Goal: Task Accomplishment & Management: Use online tool/utility

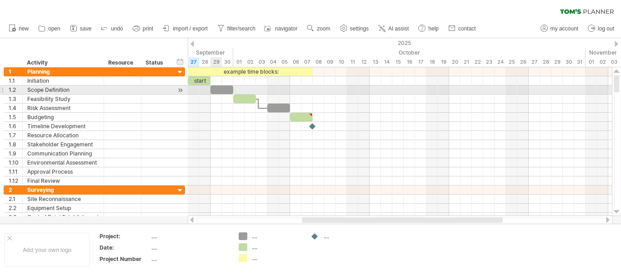
click at [213, 89] on div at bounding box center [222, 90] width 23 height 9
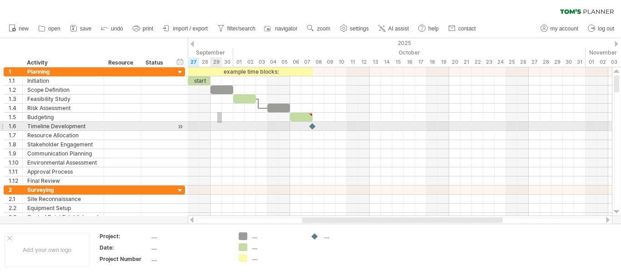
drag, startPoint x: 221, startPoint y: 112, endPoint x: 217, endPoint y: 125, distance: 12.9
click at [217, 124] on div at bounding box center [400, 126] width 424 height 118
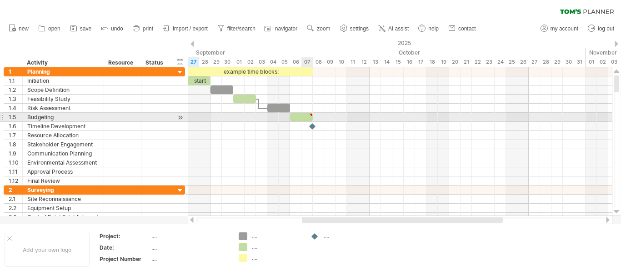
type textarea "**********"
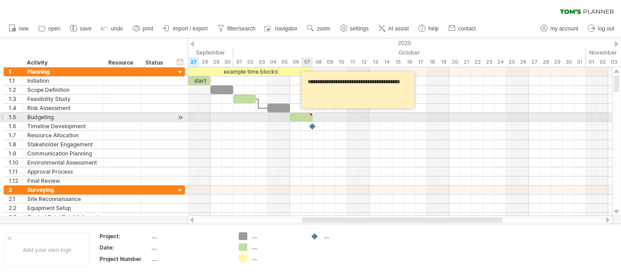
click at [302, 118] on div at bounding box center [301, 117] width 23 height 9
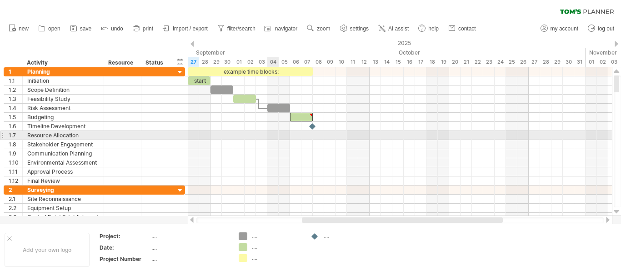
click at [274, 142] on div at bounding box center [400, 144] width 424 height 9
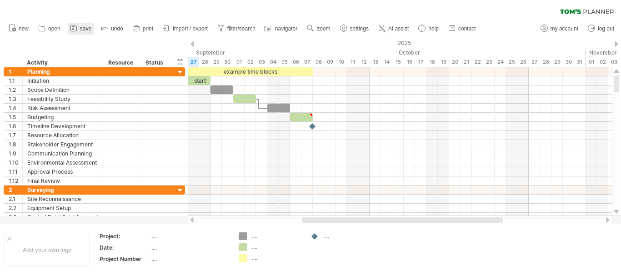
click at [88, 29] on span "save" at bounding box center [85, 28] width 11 height 6
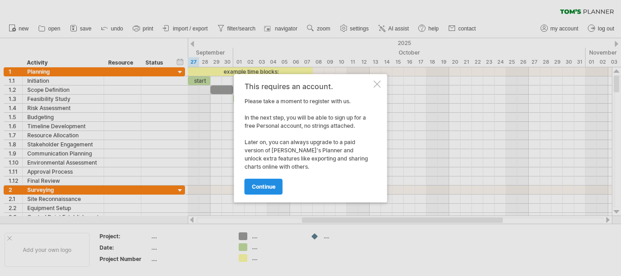
click at [268, 187] on span "continue" at bounding box center [264, 186] width 24 height 7
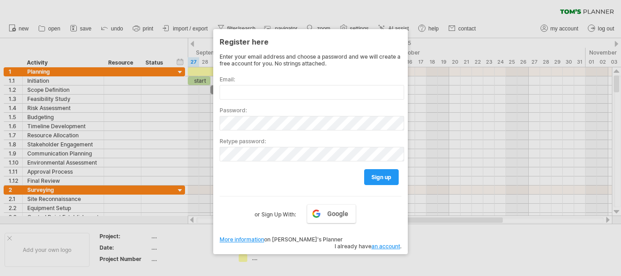
click at [440, 225] on div at bounding box center [310, 138] width 621 height 276
click at [194, 217] on div at bounding box center [310, 138] width 621 height 276
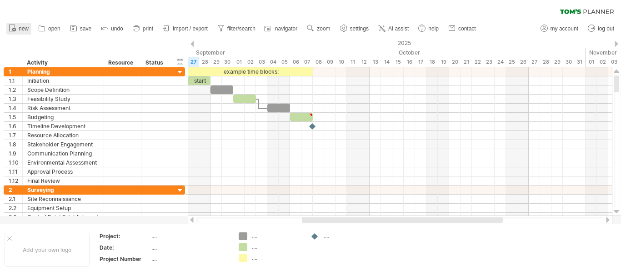
click at [15, 31] on circle at bounding box center [14, 30] width 4 height 4
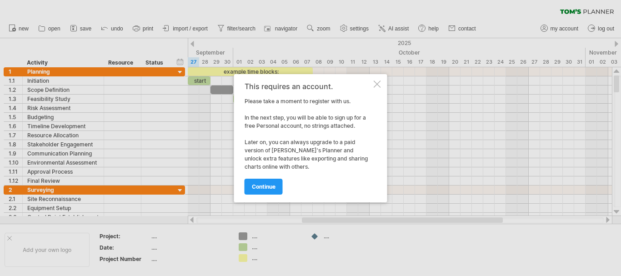
click at [374, 83] on div at bounding box center [377, 84] width 7 height 7
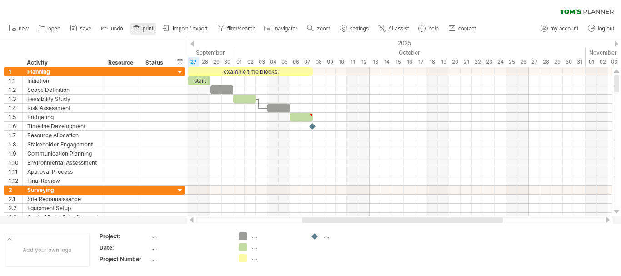
click at [137, 28] on icon at bounding box center [136, 28] width 9 height 9
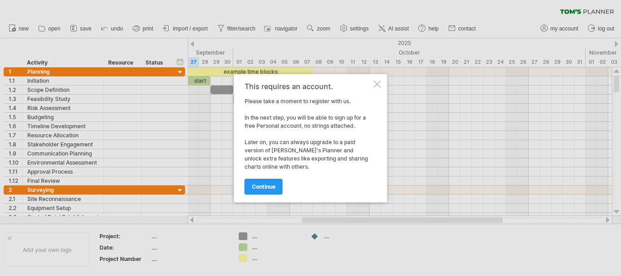
click at [379, 86] on div at bounding box center [377, 84] width 7 height 7
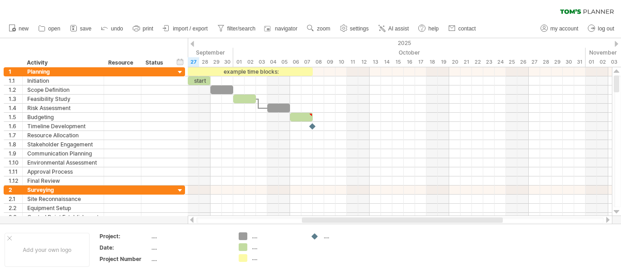
click at [141, 29] on icon at bounding box center [136, 28] width 9 height 9
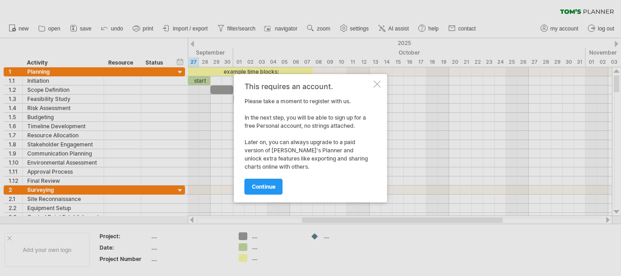
click at [382, 88] on div "This requires an account. Please take a moment to register with us. In the next…" at bounding box center [310, 138] width 153 height 128
click at [381, 82] on div at bounding box center [377, 84] width 7 height 7
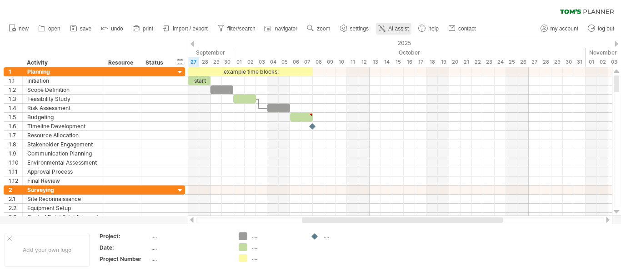
click at [396, 29] on span "AI assist" at bounding box center [398, 28] width 20 height 6
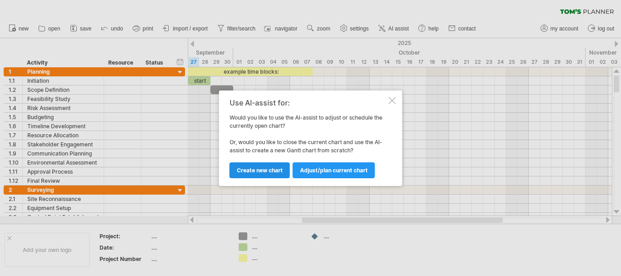
click at [279, 173] on span "Create new chart" at bounding box center [260, 170] width 46 height 7
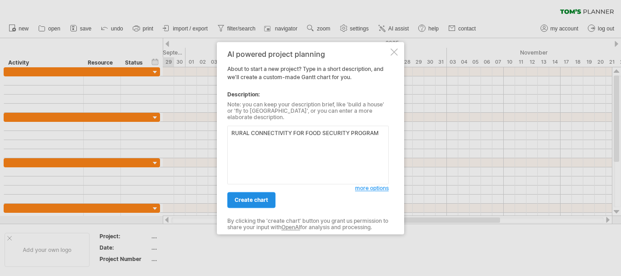
type textarea "RURAL CONNECTIVITY FOR FOOD SECURITY PROGRAM"
click at [245, 197] on span "create chart" at bounding box center [252, 199] width 34 height 7
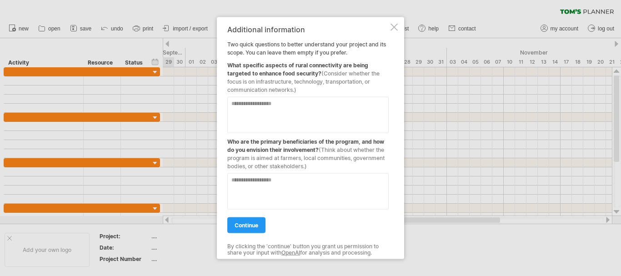
click at [318, 181] on textarea at bounding box center [307, 191] width 161 height 36
type textarea "**********"
click at [329, 110] on textarea at bounding box center [307, 114] width 161 height 36
type textarea "**********"
click at [262, 179] on textarea "**********" at bounding box center [307, 191] width 161 height 36
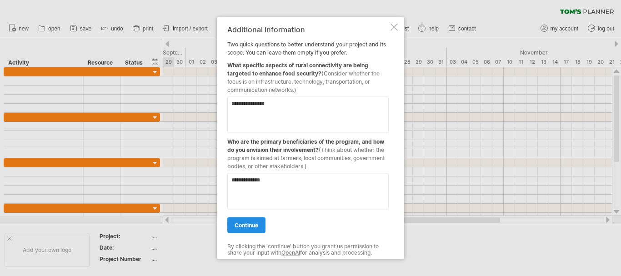
type textarea "**********"
click at [251, 218] on link "continue" at bounding box center [246, 225] width 38 height 16
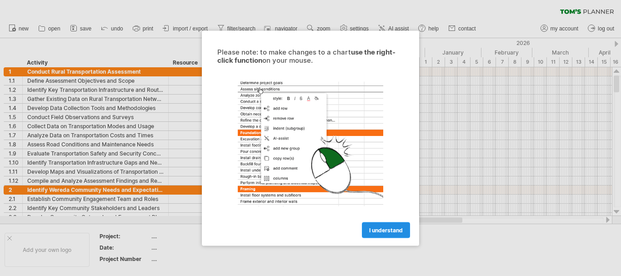
click at [391, 227] on span "I understand" at bounding box center [386, 230] width 34 height 7
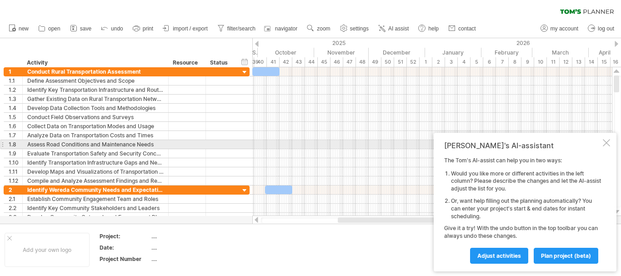
click at [605, 141] on div at bounding box center [606, 142] width 7 height 7
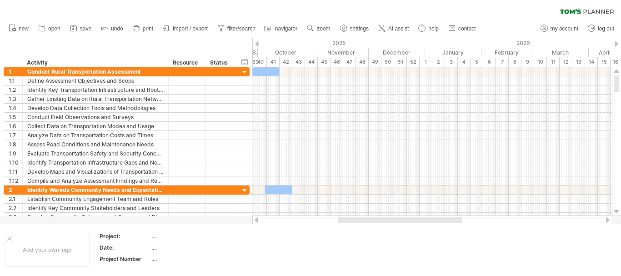
click at [606, 217] on div at bounding box center [607, 220] width 7 height 6
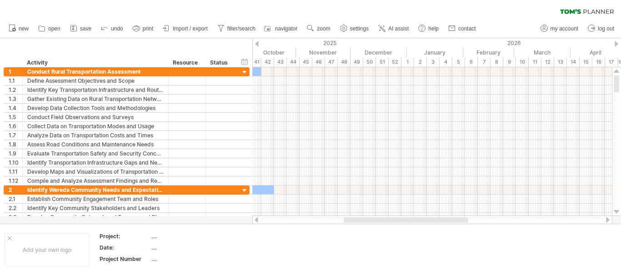
click at [606, 217] on div at bounding box center [607, 220] width 7 height 6
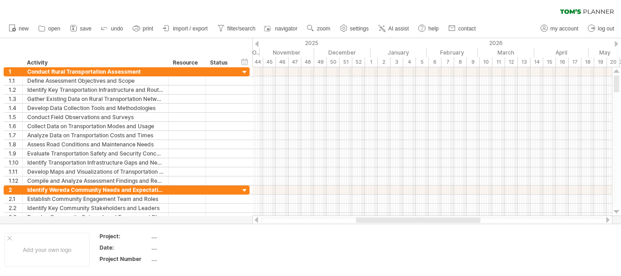
click at [606, 217] on div at bounding box center [607, 220] width 7 height 6
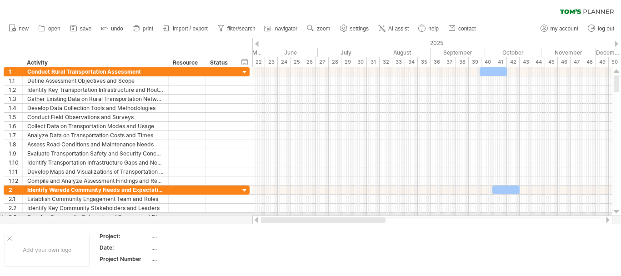
drag, startPoint x: 466, startPoint y: 221, endPoint x: 306, endPoint y: 216, distance: 160.2
click at [306, 216] on div at bounding box center [432, 220] width 360 height 9
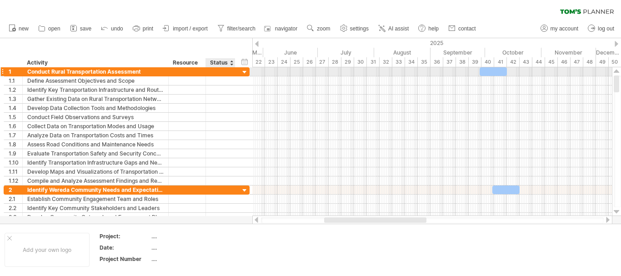
click at [245, 70] on div at bounding box center [245, 72] width 9 height 9
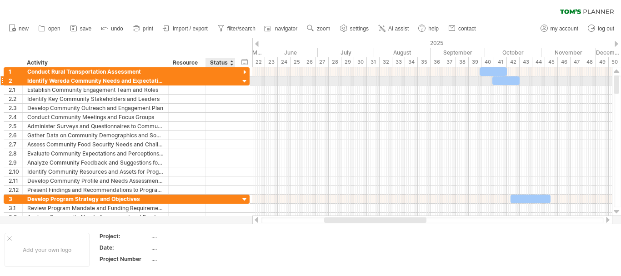
click at [246, 81] on div at bounding box center [245, 81] width 9 height 9
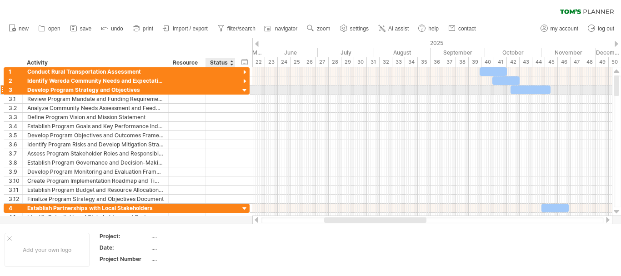
click at [245, 88] on div at bounding box center [245, 90] width 9 height 9
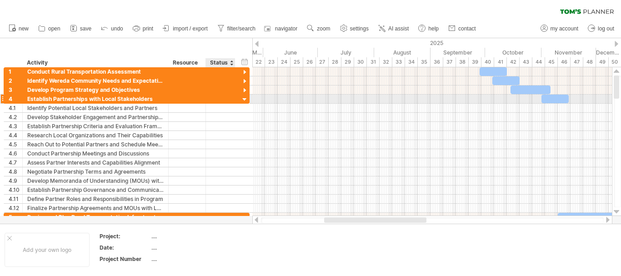
click at [245, 100] on div at bounding box center [245, 100] width 9 height 9
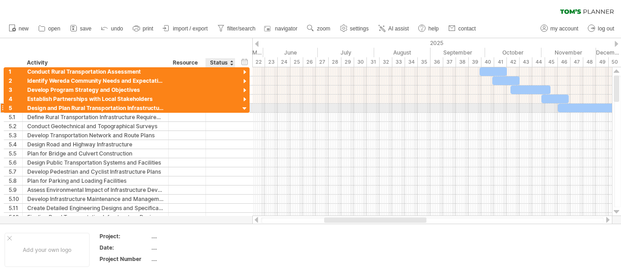
click at [247, 108] on div at bounding box center [245, 109] width 9 height 9
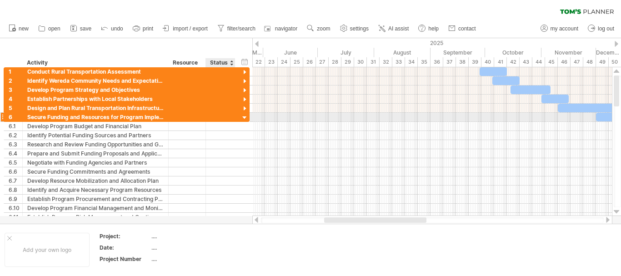
click at [247, 117] on div at bounding box center [245, 118] width 9 height 9
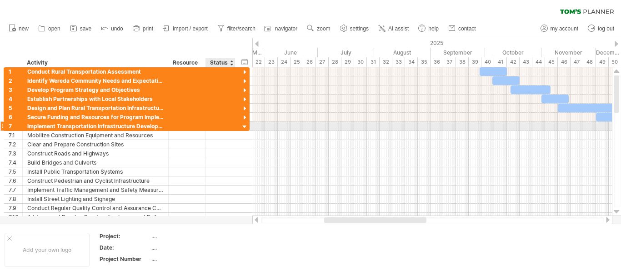
click at [246, 125] on div at bounding box center [245, 127] width 9 height 9
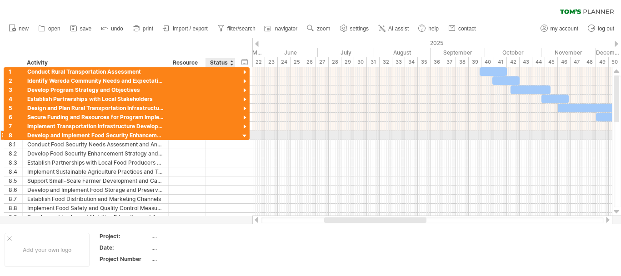
click at [245, 135] on div at bounding box center [245, 136] width 9 height 9
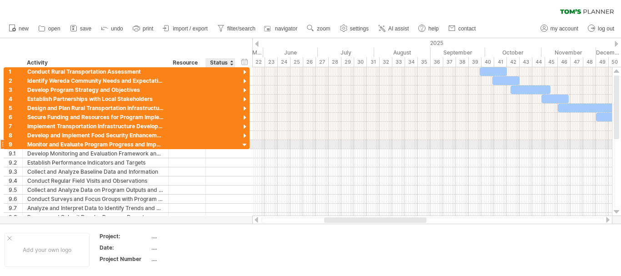
click at [244, 146] on div at bounding box center [245, 145] width 9 height 9
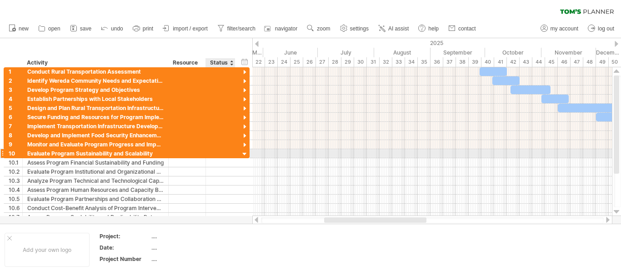
click at [245, 155] on div at bounding box center [245, 154] width 9 height 9
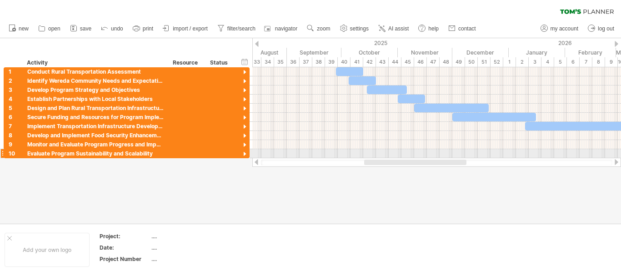
drag, startPoint x: 358, startPoint y: 162, endPoint x: 398, endPoint y: 152, distance: 41.4
click at [398, 152] on div "Trying to reach [DOMAIN_NAME] Connected again... 0% clear filter new 1" at bounding box center [310, 138] width 621 height 276
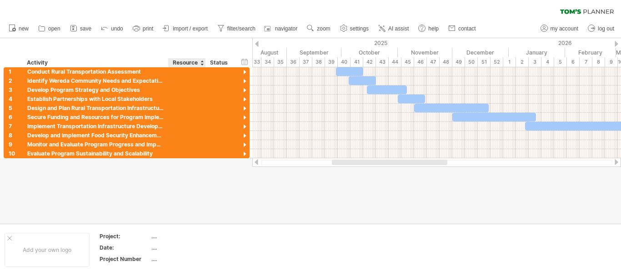
click at [192, 65] on div "Resource" at bounding box center [187, 62] width 28 height 9
click at [203, 59] on div at bounding box center [202, 62] width 4 height 9
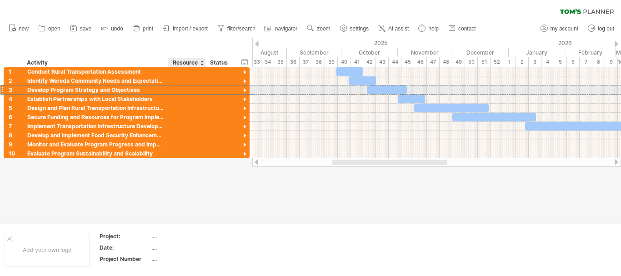
click at [196, 87] on div at bounding box center [187, 90] width 28 height 9
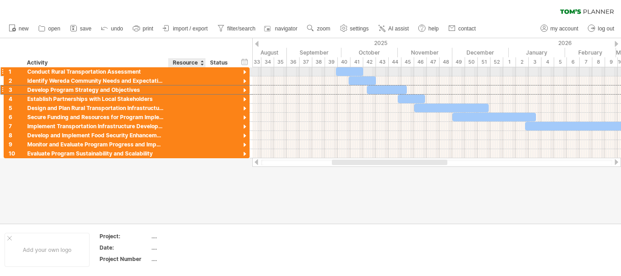
click at [189, 72] on div at bounding box center [187, 71] width 28 height 9
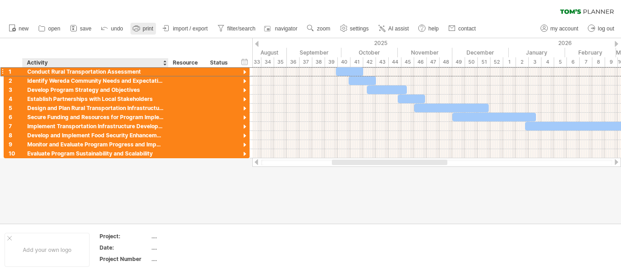
click at [146, 32] on link "print" at bounding box center [143, 29] width 25 height 12
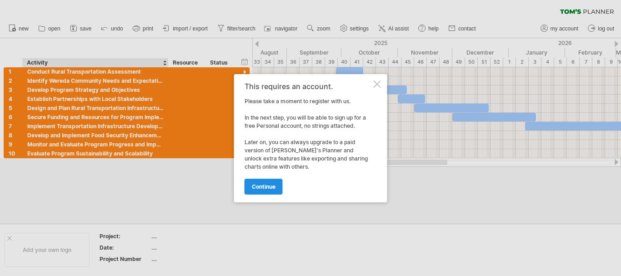
click at [270, 187] on span "continue" at bounding box center [264, 186] width 24 height 7
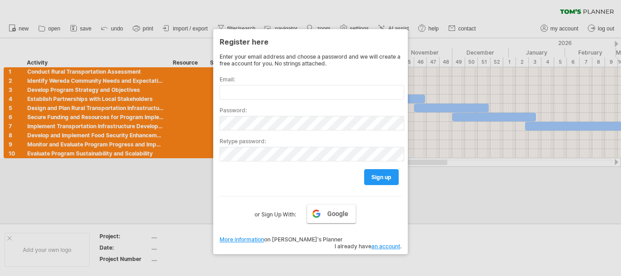
click at [317, 212] on link "Google" at bounding box center [331, 213] width 49 height 19
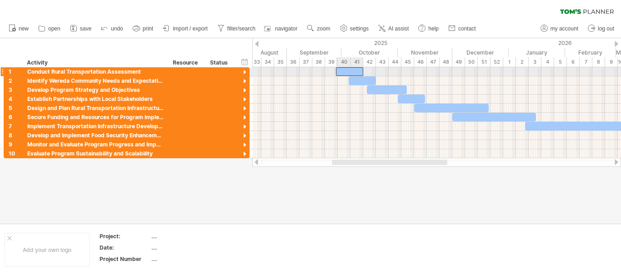
click at [356, 69] on div at bounding box center [349, 71] width 27 height 9
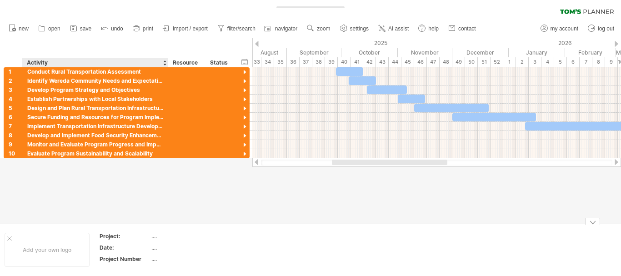
click at [156, 235] on div "...." at bounding box center [189, 236] width 76 height 8
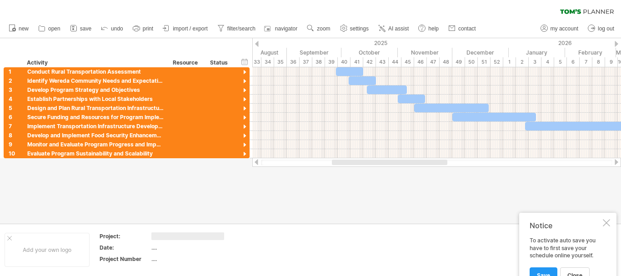
click at [257, 209] on div at bounding box center [310, 131] width 621 height 186
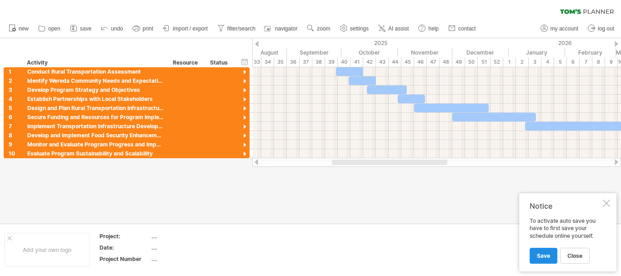
click at [548, 255] on span "Save" at bounding box center [543, 255] width 13 height 7
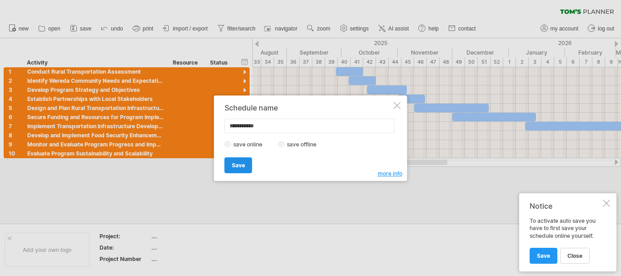
click at [234, 166] on span "Save" at bounding box center [238, 165] width 13 height 7
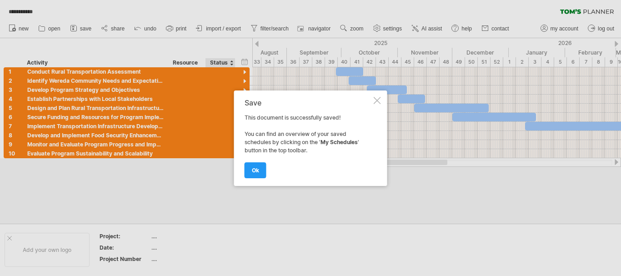
click at [254, 170] on span "ok" at bounding box center [255, 170] width 7 height 7
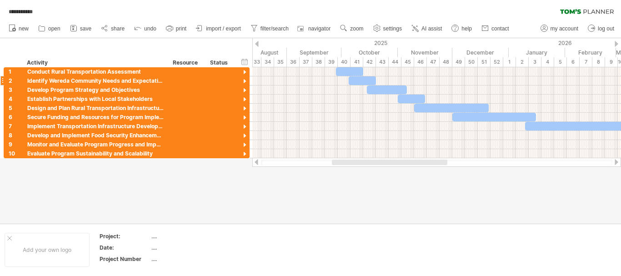
drag, startPoint x: 312, startPoint y: 4, endPoint x: 230, endPoint y: 82, distance: 112.9
click at [230, 82] on div at bounding box center [221, 80] width 20 height 9
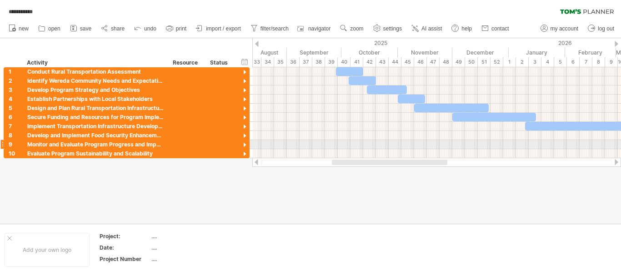
click at [313, 145] on div at bounding box center [436, 144] width 369 height 9
click at [617, 160] on div at bounding box center [616, 162] width 7 height 6
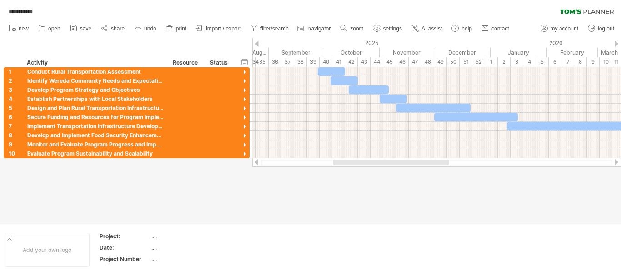
click at [617, 160] on div at bounding box center [616, 162] width 7 height 6
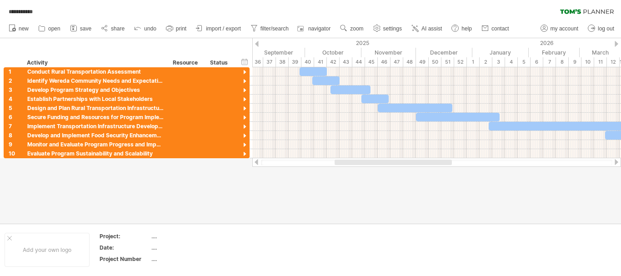
click at [617, 160] on div at bounding box center [616, 162] width 7 height 6
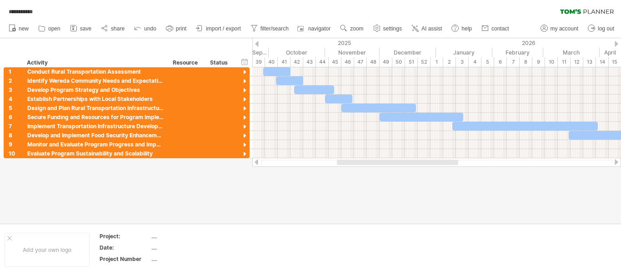
click at [617, 160] on div at bounding box center [616, 162] width 7 height 6
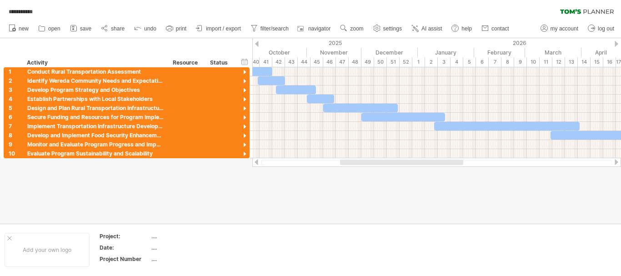
click at [617, 160] on div at bounding box center [616, 162] width 7 height 6
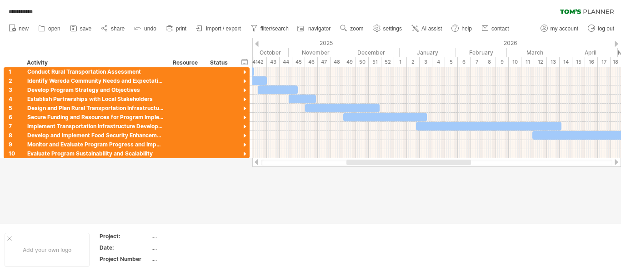
click at [617, 159] on div at bounding box center [616, 162] width 7 height 6
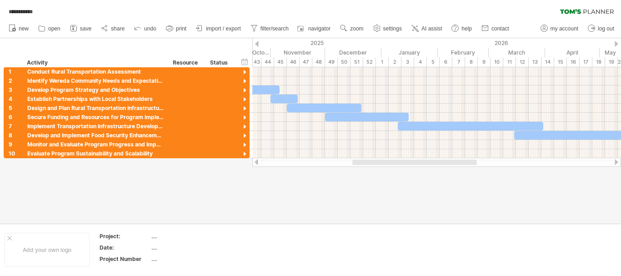
click at [617, 159] on div at bounding box center [616, 162] width 7 height 6
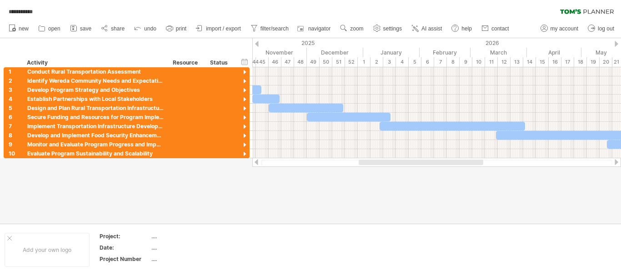
click at [617, 159] on div at bounding box center [436, 162] width 369 height 9
click at [619, 165] on div at bounding box center [616, 162] width 7 height 6
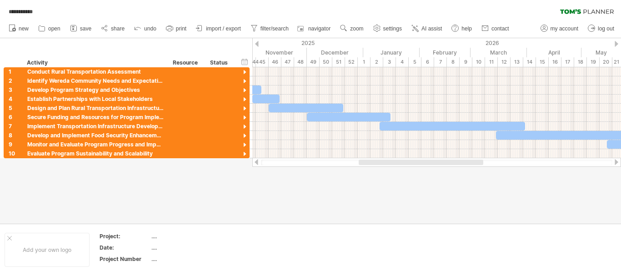
click at [619, 165] on div at bounding box center [616, 162] width 7 height 6
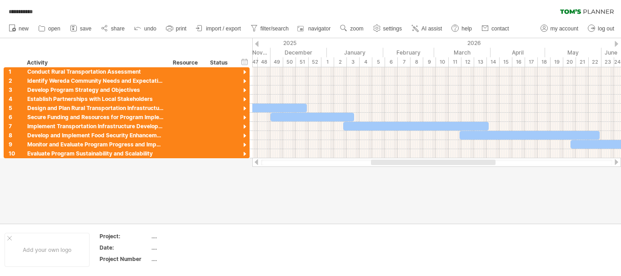
click at [619, 165] on div at bounding box center [616, 162] width 7 height 6
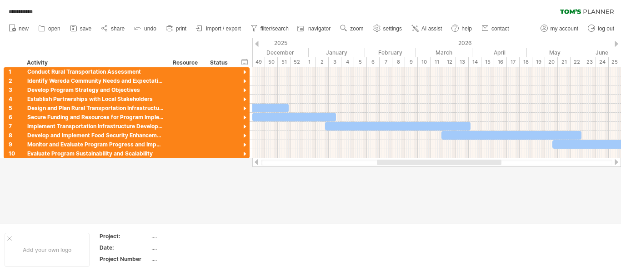
click at [619, 165] on div at bounding box center [616, 162] width 7 height 6
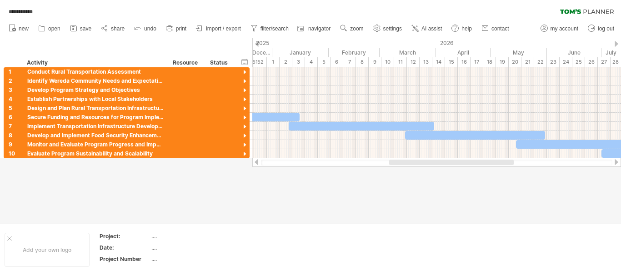
click at [619, 165] on div at bounding box center [616, 162] width 7 height 6
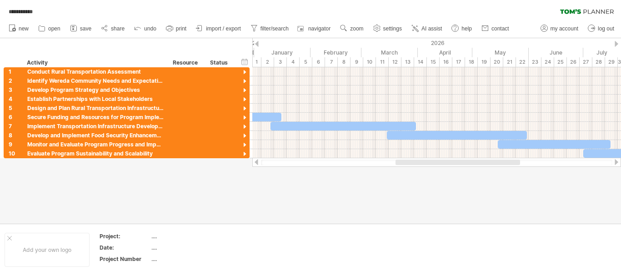
click at [619, 165] on div at bounding box center [616, 162] width 7 height 6
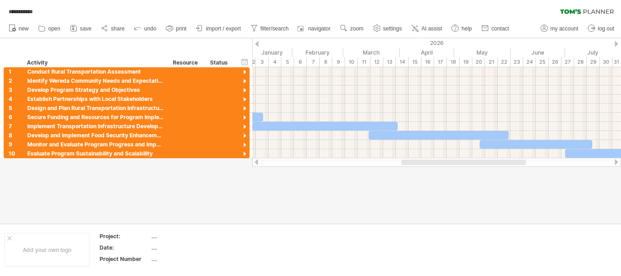
click at [619, 165] on div at bounding box center [616, 162] width 7 height 6
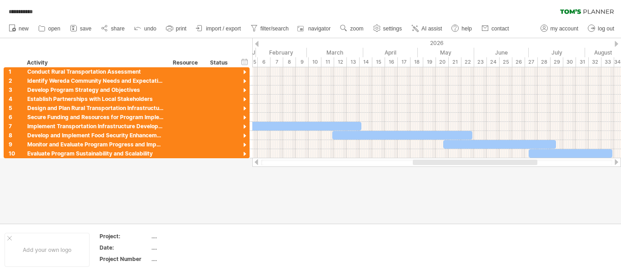
click at [619, 165] on div at bounding box center [616, 162] width 7 height 6
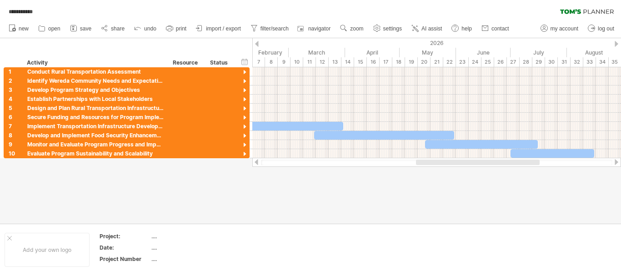
click at [619, 165] on div at bounding box center [616, 162] width 7 height 6
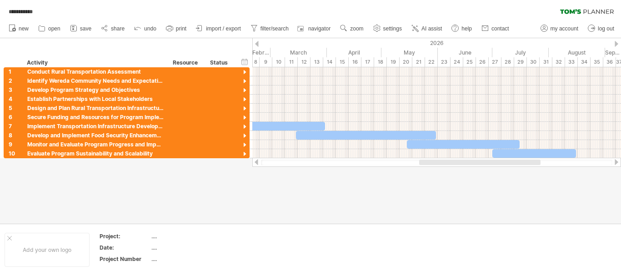
click at [619, 165] on div at bounding box center [616, 162] width 7 height 6
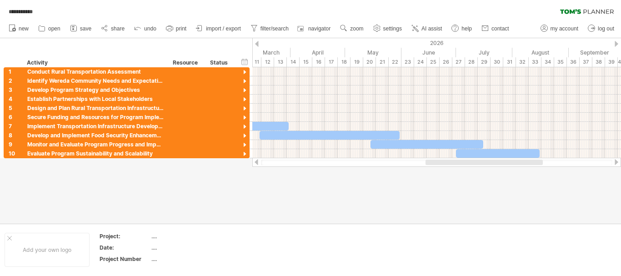
click at [619, 165] on div at bounding box center [616, 162] width 7 height 6
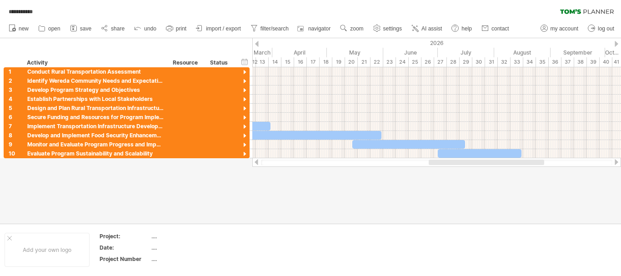
click at [619, 165] on div at bounding box center [616, 162] width 7 height 6
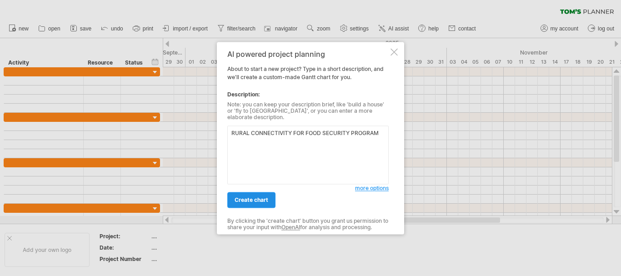
type textarea "RURAL CONNECTIVITY FOR FOOD SECURITY PROGRAM"
click at [259, 193] on link "create chart" at bounding box center [251, 200] width 48 height 16
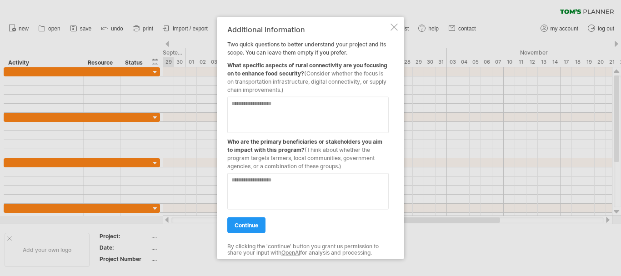
click at [252, 124] on textarea at bounding box center [307, 114] width 161 height 36
type textarea "**********"
click at [262, 180] on textarea at bounding box center [307, 191] width 161 height 36
type textarea "*"
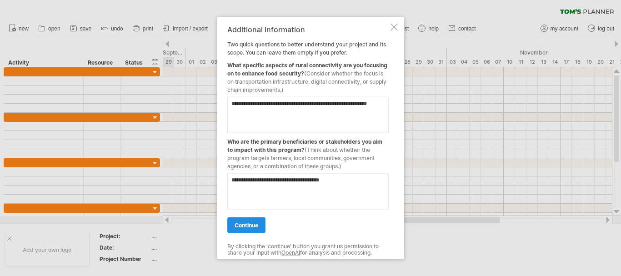
type textarea "**********"
click at [261, 224] on link "continue" at bounding box center [246, 225] width 38 height 16
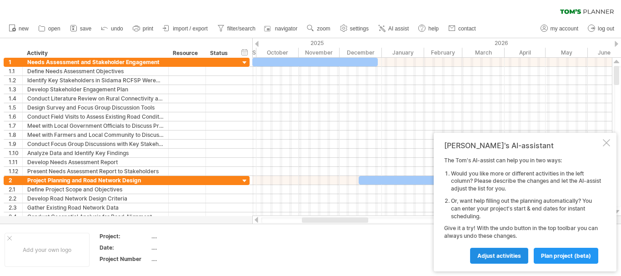
click at [525, 256] on link "Adjust activities" at bounding box center [499, 256] width 58 height 16
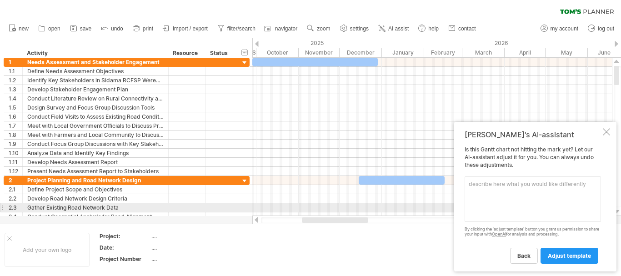
click at [531, 208] on textarea at bounding box center [533, 198] width 136 height 45
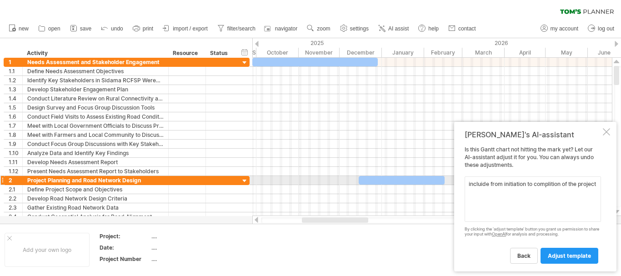
click at [551, 185] on textarea "incluide from initiation to complition of the project" at bounding box center [533, 198] width 136 height 45
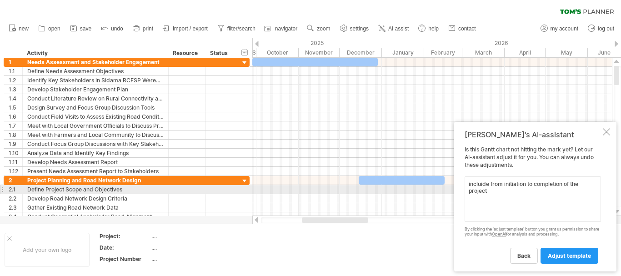
click at [493, 194] on textarea "incluide from initiation to completion of the project" at bounding box center [533, 198] width 136 height 45
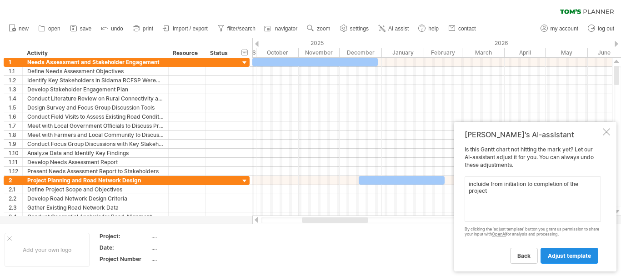
type textarea "incluide from initiation to completion of the project"
click at [562, 253] on span "adjust template" at bounding box center [569, 255] width 43 height 7
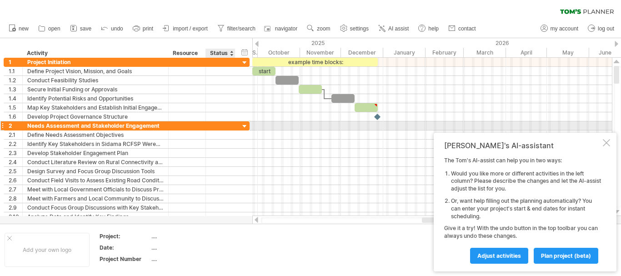
click at [243, 123] on div at bounding box center [245, 126] width 9 height 9
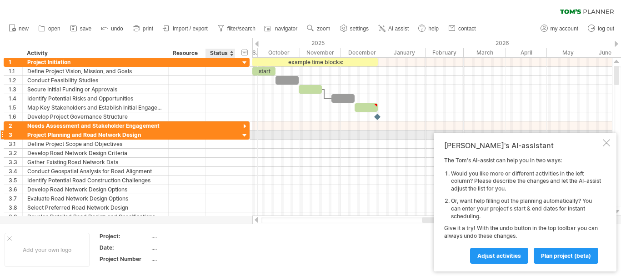
click at [244, 134] on div at bounding box center [245, 135] width 9 height 9
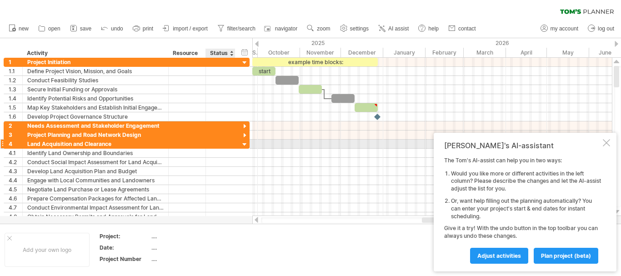
click at [245, 142] on div at bounding box center [245, 145] width 9 height 9
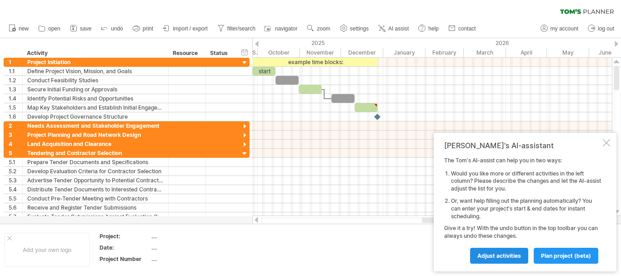
click at [485, 259] on link "Adjust activities" at bounding box center [499, 256] width 58 height 16
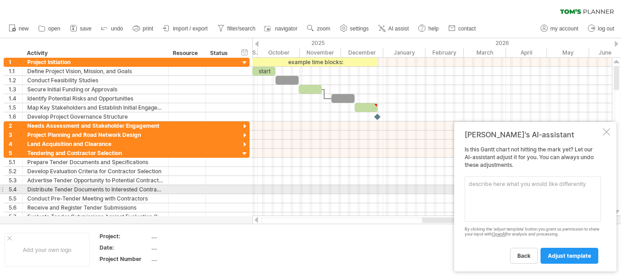
click at [503, 191] on textarea at bounding box center [533, 198] width 136 height 45
click at [545, 186] on textarea "insert in the left side of gunnt chart" at bounding box center [533, 198] width 136 height 45
click at [566, 188] on textarea "insert in the left side of guntt chart" at bounding box center [533, 198] width 136 height 45
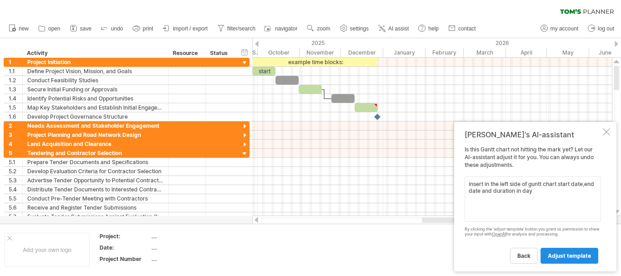
type textarea "insert in the left side of guntt chart start date,end date and duration in day"
click at [566, 259] on span "adjust template" at bounding box center [569, 255] width 43 height 7
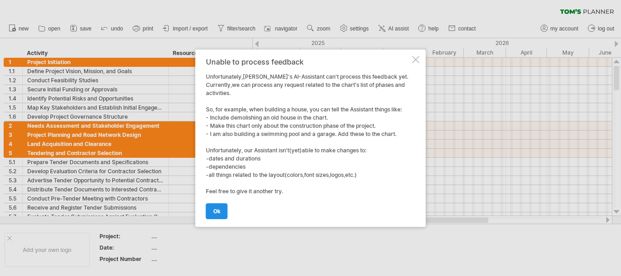
click at [222, 212] on link "ok" at bounding box center [217, 211] width 22 height 16
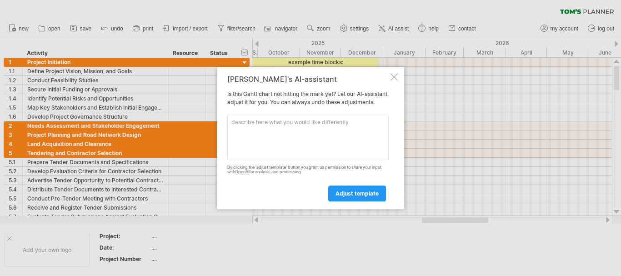
click at [254, 159] on textarea at bounding box center [307, 137] width 161 height 45
type textarea "insert in the left side of the guntt chart start date, end date and duration"
click at [355, 194] on span "adjust template" at bounding box center [357, 193] width 43 height 7
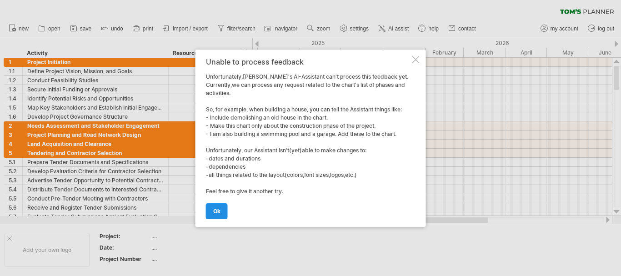
click at [225, 212] on link "ok" at bounding box center [217, 211] width 22 height 16
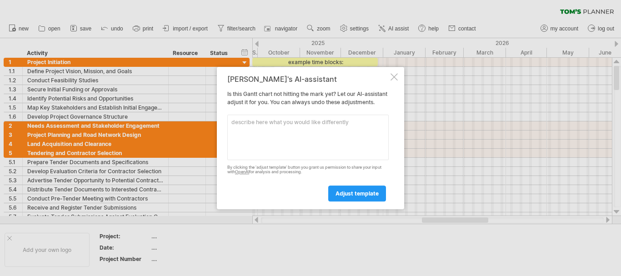
click at [395, 73] on div at bounding box center [394, 76] width 7 height 7
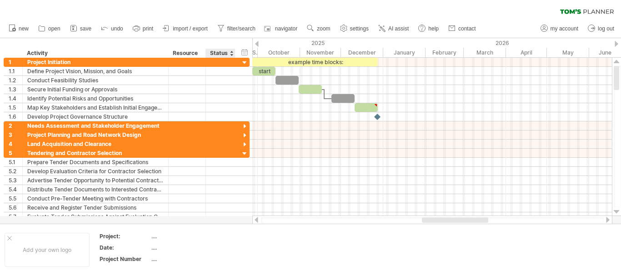
click at [222, 49] on div "Status" at bounding box center [220, 53] width 20 height 9
click at [243, 52] on div "hide start/end/duration show start/end/duration" at bounding box center [245, 52] width 9 height 10
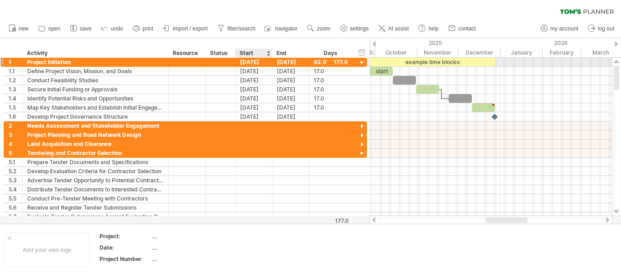
click at [260, 63] on div "[DATE]" at bounding box center [254, 62] width 37 height 9
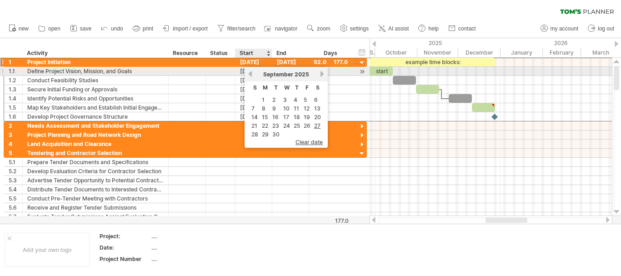
click at [252, 73] on link "previous" at bounding box center [250, 74] width 7 height 7
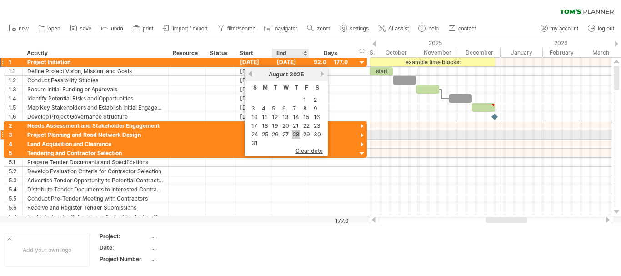
click at [300, 132] on link "28" at bounding box center [296, 134] width 9 height 9
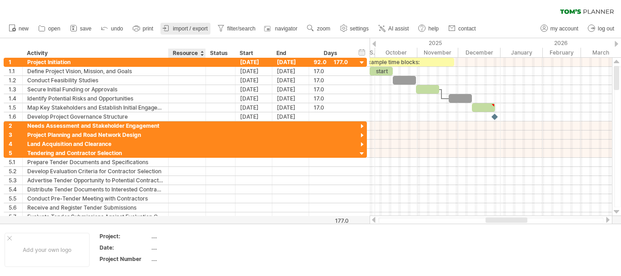
click at [193, 33] on link "import / export" at bounding box center [186, 29] width 50 height 12
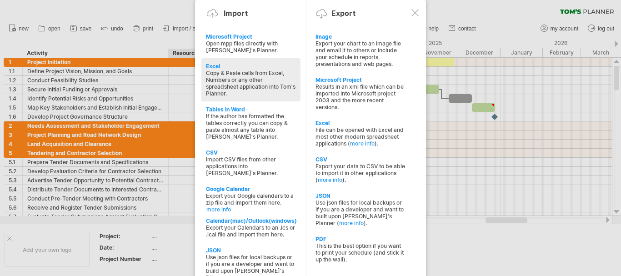
click at [275, 85] on div "Copy & Paste cells from Excel, Numbers or any other spreadsheet application int…" at bounding box center [251, 83] width 90 height 27
type textarea "**********"
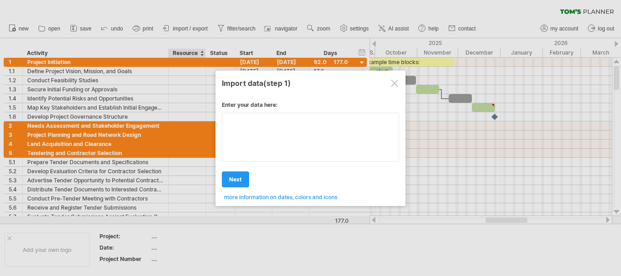
click at [274, 144] on div "Enter your data here: Your data: Weekend days ' mon tue Hide weekend days" at bounding box center [310, 148] width 177 height 106
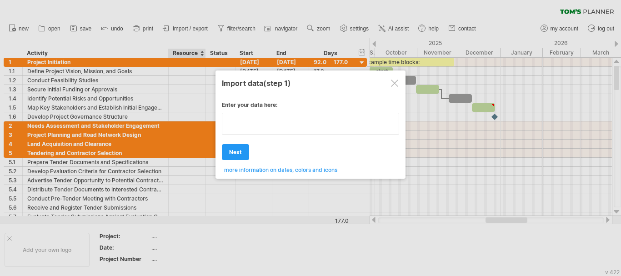
click at [247, 131] on textarea at bounding box center [310, 124] width 177 height 22
type textarea "**********"
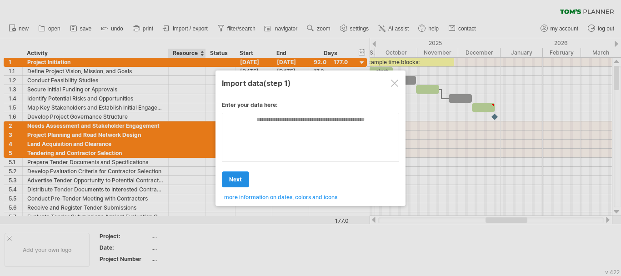
click at [244, 151] on div "Enter your data here: Your data: Weekend days ' mon tue Hide weekend days" at bounding box center [310, 148] width 177 height 106
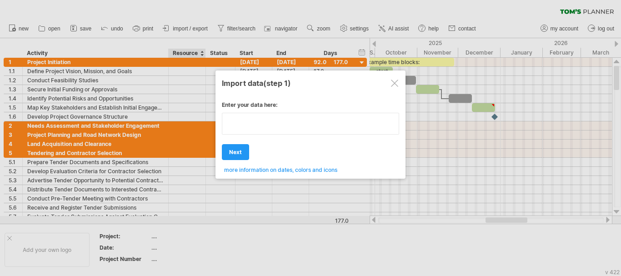
click at [247, 130] on textarea at bounding box center [310, 124] width 177 height 22
type textarea "**********"
click at [291, 171] on div "Enter your data here: Your data: Weekend days ' mon tue Hide weekend days" at bounding box center [310, 134] width 177 height 79
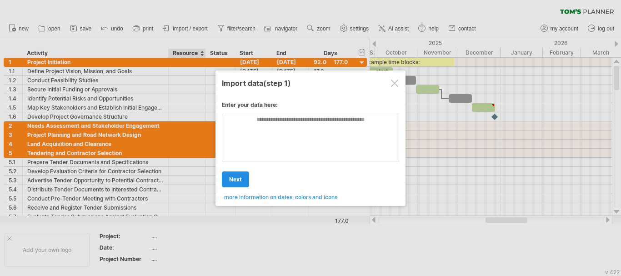
click at [241, 181] on span "next" at bounding box center [235, 179] width 13 height 7
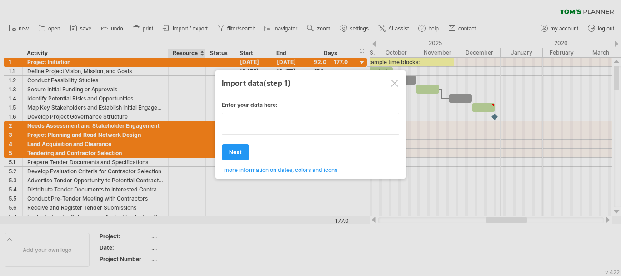
click at [277, 128] on textarea at bounding box center [310, 124] width 177 height 22
type textarea "**********"
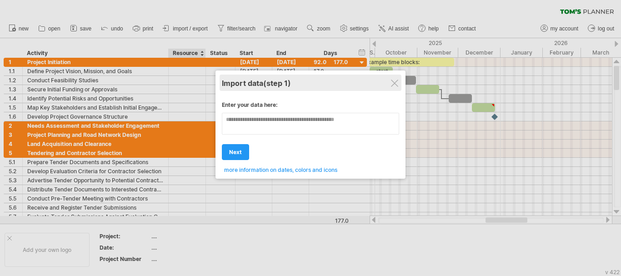
click at [388, 82] on div "Import data (step 1)" at bounding box center [310, 83] width 177 height 16
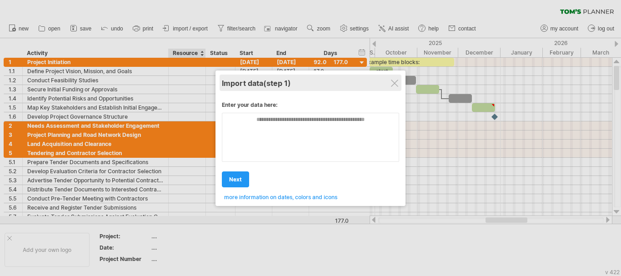
click at [399, 86] on div "Import data (step 1)" at bounding box center [310, 83] width 177 height 16
click at [393, 86] on div at bounding box center [394, 83] width 7 height 7
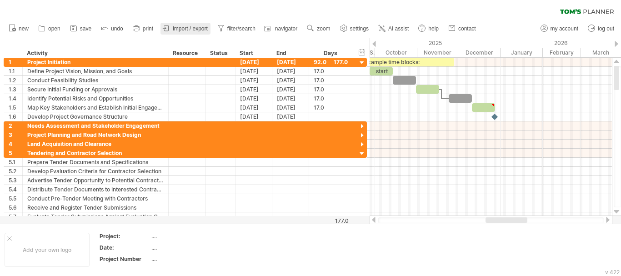
click at [193, 26] on span "import / export" at bounding box center [190, 28] width 35 height 6
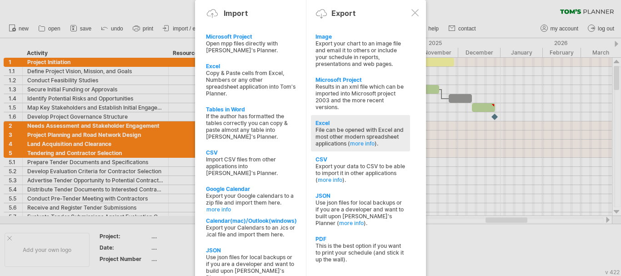
click at [336, 128] on div "File can be opened with Excel and most other modern spreadsheet applications ( …" at bounding box center [361, 136] width 90 height 20
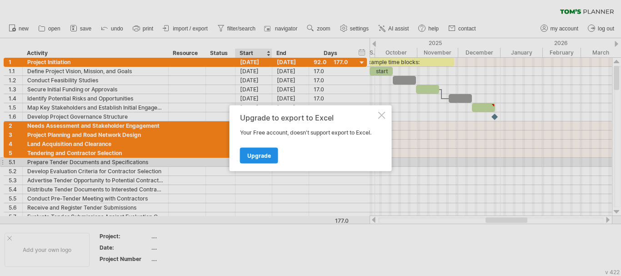
click at [259, 160] on link "Upgrade" at bounding box center [259, 155] width 38 height 16
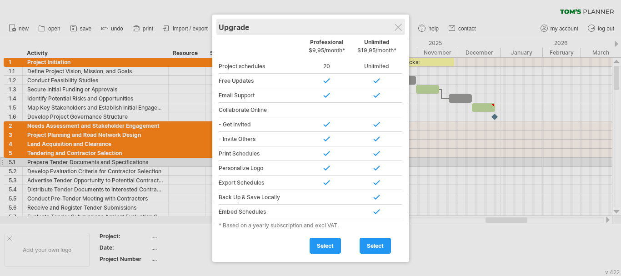
click at [395, 31] on div "Upgrade" at bounding box center [311, 27] width 184 height 16
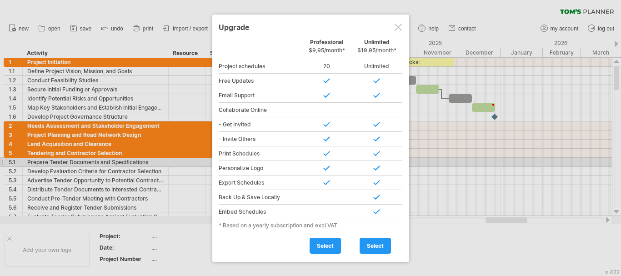
click at [399, 26] on div at bounding box center [398, 27] width 7 height 7
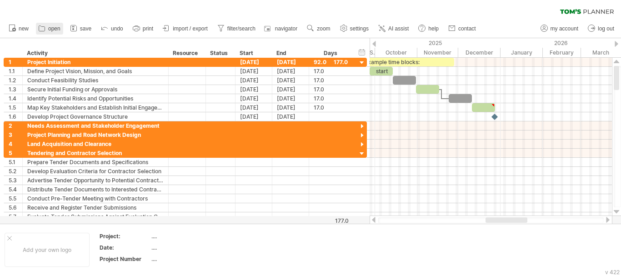
click at [55, 30] on span "open" at bounding box center [54, 28] width 12 height 6
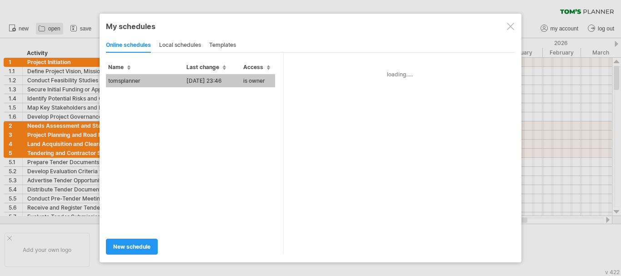
type input "**********"
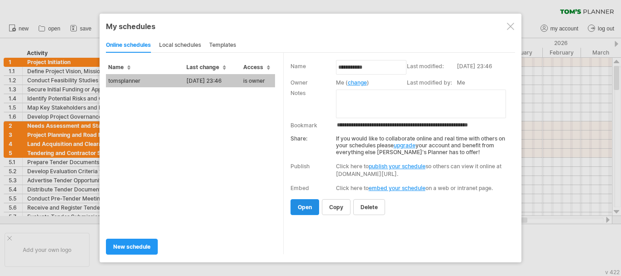
click at [310, 212] on link "open" at bounding box center [305, 207] width 29 height 16
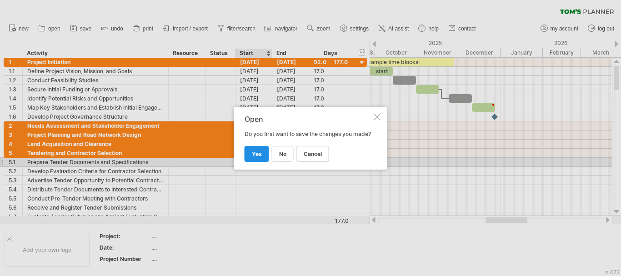
click at [255, 157] on span "yes" at bounding box center [257, 154] width 10 height 7
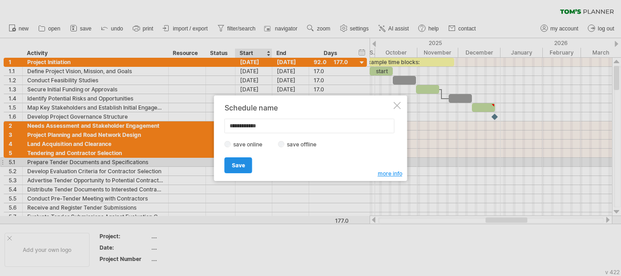
type input "**********"
click at [249, 166] on link "Save" at bounding box center [239, 165] width 28 height 16
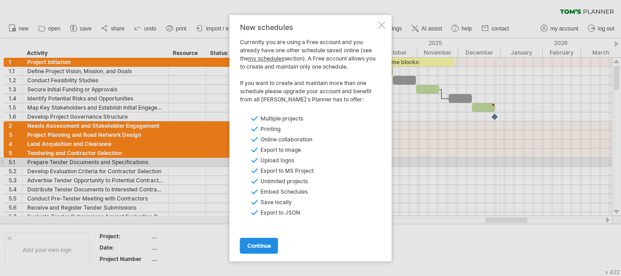
click at [271, 242] on span "continue" at bounding box center [259, 245] width 24 height 7
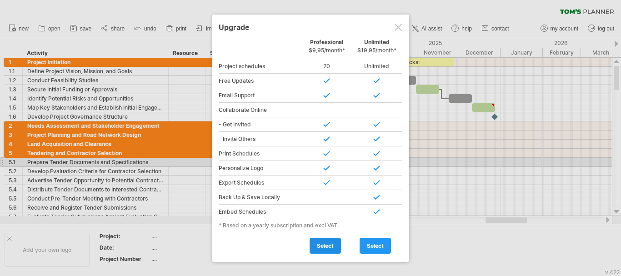
click at [325, 244] on span "select" at bounding box center [325, 245] width 17 height 7
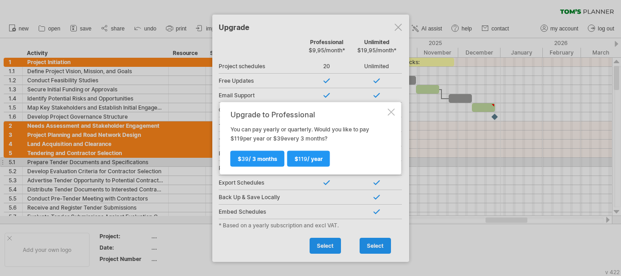
click at [391, 113] on div at bounding box center [391, 111] width 7 height 7
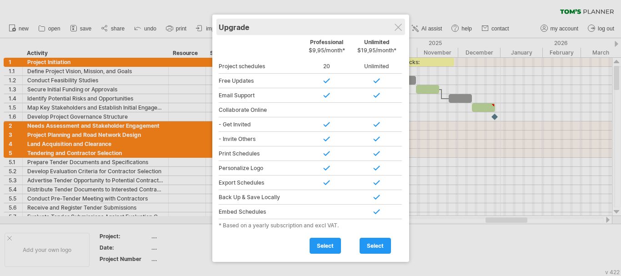
click at [391, 29] on div "Upgrade" at bounding box center [311, 27] width 184 height 16
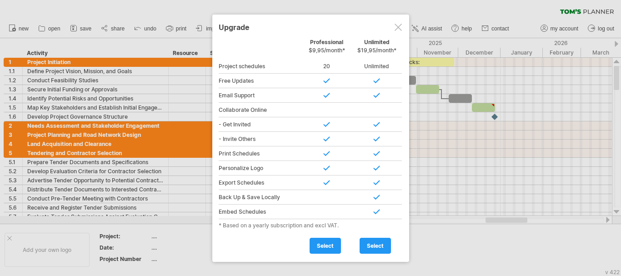
click at [398, 29] on div at bounding box center [398, 27] width 7 height 7
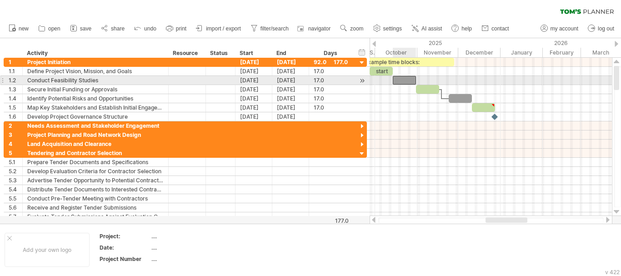
click at [396, 81] on div at bounding box center [404, 80] width 23 height 9
click at [417, 79] on span at bounding box center [416, 80] width 4 height 9
drag, startPoint x: 417, startPoint y: 82, endPoint x: 432, endPoint y: 79, distance: 15.3
click at [430, 79] on span at bounding box center [428, 80] width 4 height 9
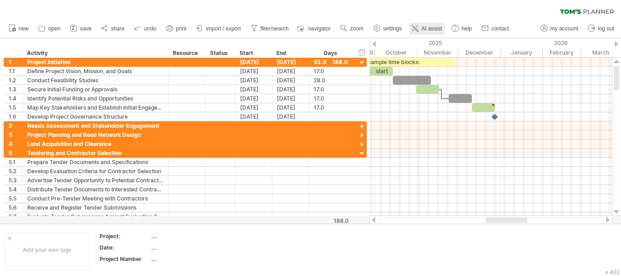
click at [430, 32] on link "AI assist" at bounding box center [426, 29] width 35 height 12
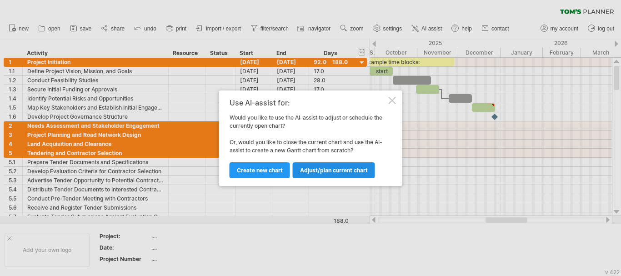
click at [315, 173] on span "Adjust/plan current chart" at bounding box center [334, 170] width 68 height 7
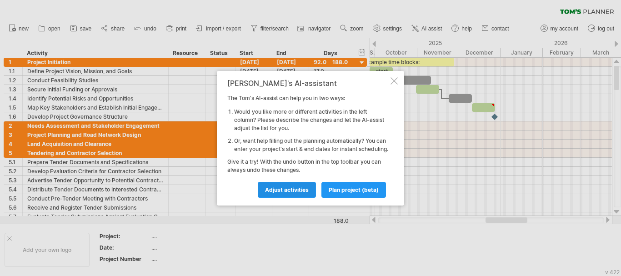
click at [308, 193] on span "Adjust activities" at bounding box center [287, 189] width 44 height 7
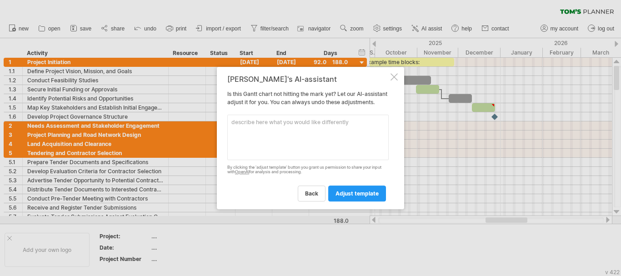
click at [297, 142] on textarea at bounding box center [307, 137] width 161 height 45
type textarea "give all specific task a day"
click at [345, 194] on span "adjust template" at bounding box center [357, 193] width 43 height 7
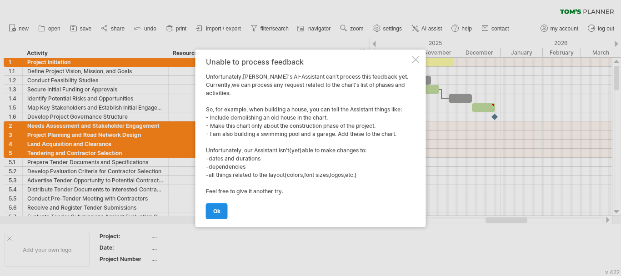
click at [223, 209] on link "ok" at bounding box center [217, 211] width 22 height 16
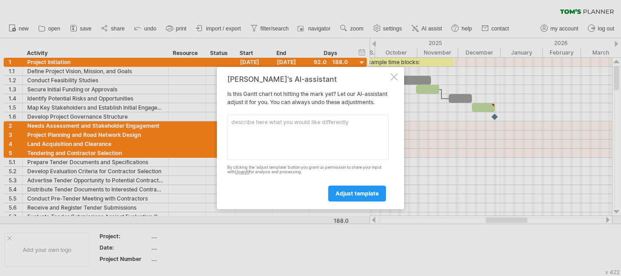
click at [398, 71] on div "[PERSON_NAME]'s AI-assistant Is this [PERSON_NAME] chart not hitting the mark y…" at bounding box center [310, 138] width 187 height 143
click at [394, 76] on div at bounding box center [394, 76] width 7 height 7
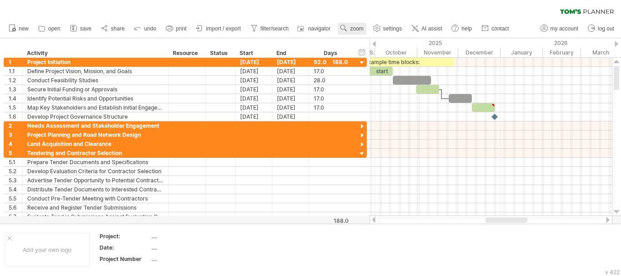
click at [345, 24] on use at bounding box center [343, 28] width 9 height 9
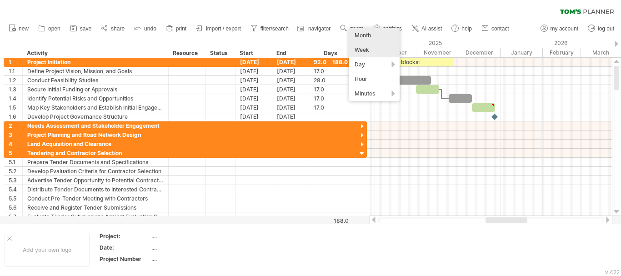
click at [368, 52] on div "Week" at bounding box center [374, 50] width 50 height 15
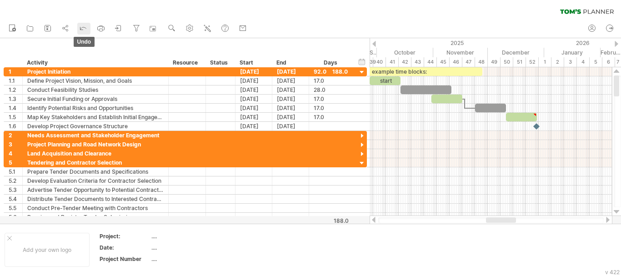
click at [86, 28] on icon at bounding box center [84, 28] width 6 height 3
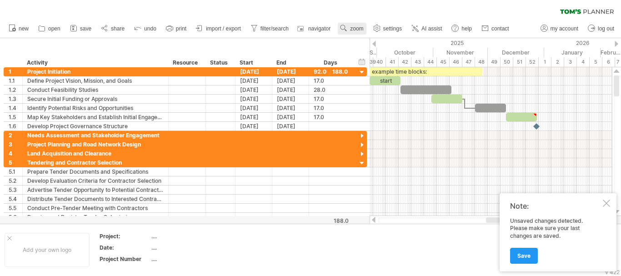
click at [354, 24] on link "zoom" at bounding box center [352, 29] width 28 height 12
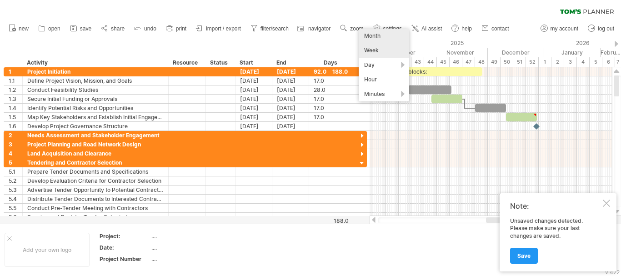
click at [369, 35] on div "Month" at bounding box center [384, 36] width 50 height 15
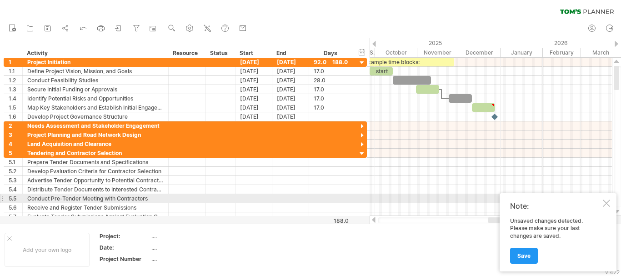
click at [602, 203] on div "Note: Unsaved changes detected. Please make sure your last changes are saved. S…" at bounding box center [558, 232] width 117 height 78
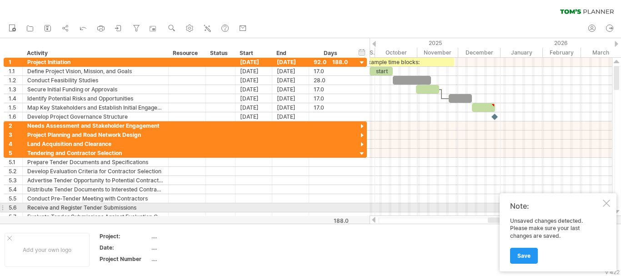
click at [608, 205] on div at bounding box center [606, 203] width 7 height 7
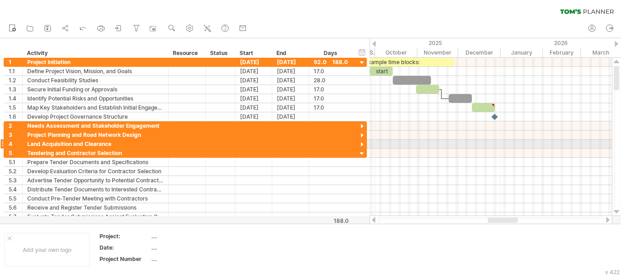
click at [417, 140] on div at bounding box center [491, 144] width 242 height 9
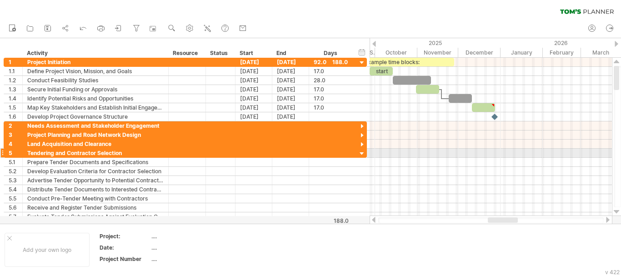
click at [407, 151] on div at bounding box center [491, 153] width 242 height 9
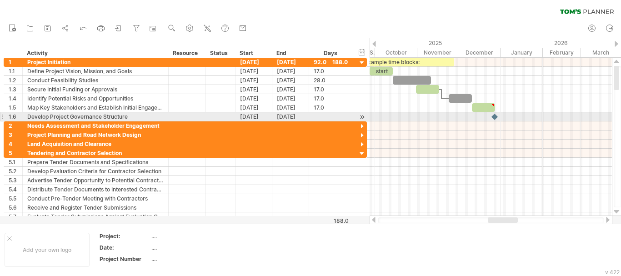
click at [497, 116] on div at bounding box center [495, 116] width 9 height 9
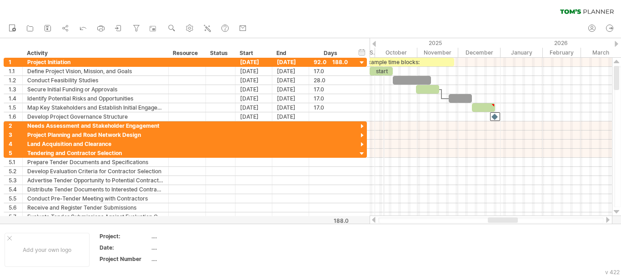
drag, startPoint x: 374, startPoint y: 44, endPoint x: 383, endPoint y: 44, distance: 9.1
click at [383, 44] on div "Trying to reach [DOMAIN_NAME] Connected again... 0% clear filter new 1" at bounding box center [310, 138] width 621 height 276
click at [374, 46] on div at bounding box center [375, 44] width 4 height 6
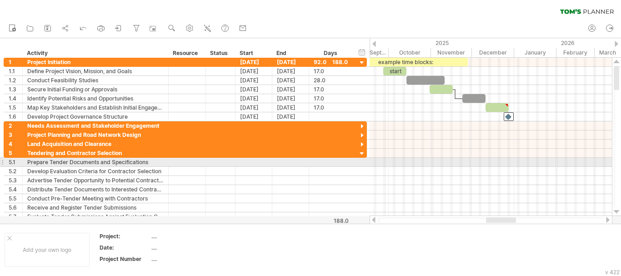
click at [407, 167] on div at bounding box center [491, 171] width 242 height 9
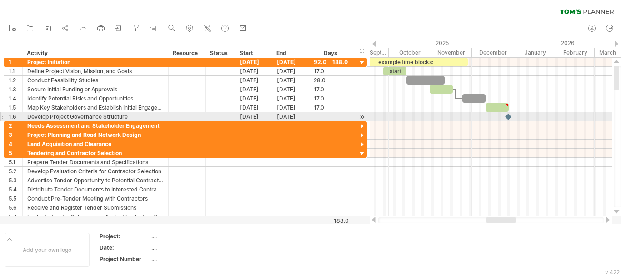
click at [507, 117] on div at bounding box center [508, 116] width 9 height 9
click at [511, 118] on div at bounding box center [512, 116] width 10 height 9
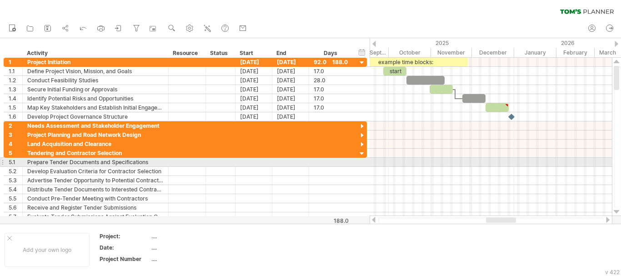
click at [477, 166] on div at bounding box center [491, 162] width 242 height 9
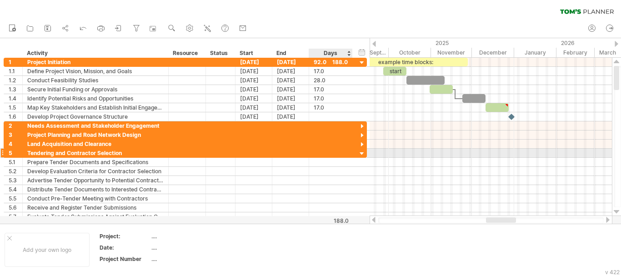
click at [362, 153] on div at bounding box center [362, 154] width 9 height 9
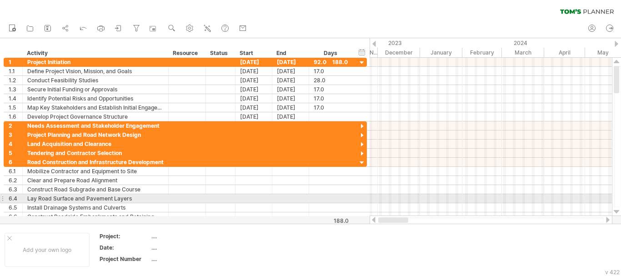
drag, startPoint x: 496, startPoint y: 218, endPoint x: 368, endPoint y: 202, distance: 128.9
click at [368, 202] on div "Trying to reach [DOMAIN_NAME] Connected again... 0% clear filter new 1" at bounding box center [310, 138] width 621 height 276
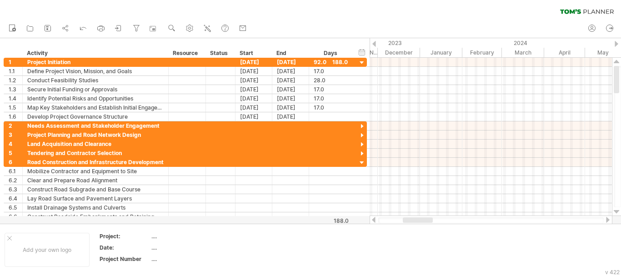
click at [349, 23] on div "new" at bounding box center [310, 28] width 621 height 19
click at [80, 34] on link "undo" at bounding box center [83, 29] width 13 height 12
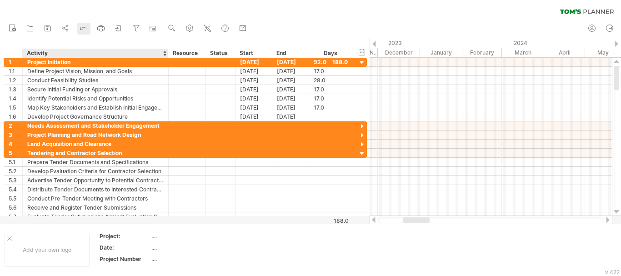
click at [80, 34] on link "undo" at bounding box center [83, 29] width 13 height 12
click at [81, 30] on icon at bounding box center [84, 28] width 6 height 3
click at [376, 217] on div at bounding box center [373, 220] width 7 height 6
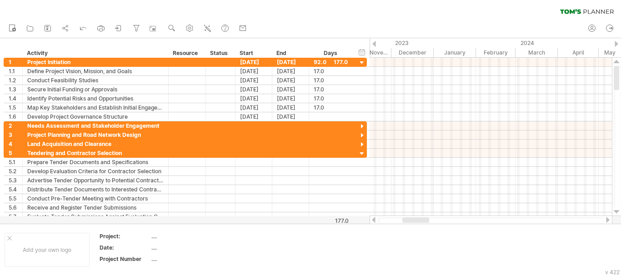
click at [376, 217] on div at bounding box center [373, 220] width 7 height 6
drag, startPoint x: 408, startPoint y: 221, endPoint x: 328, endPoint y: 218, distance: 79.6
click at [328, 218] on div "Trying to reach [DOMAIN_NAME] Connected again... 0% clear filter new 1" at bounding box center [310, 138] width 621 height 276
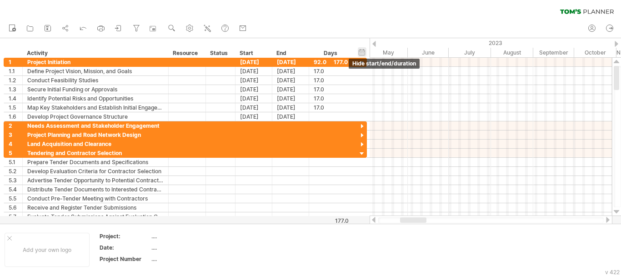
click at [365, 49] on div "hide start/end/duration show start/end/duration" at bounding box center [362, 52] width 9 height 10
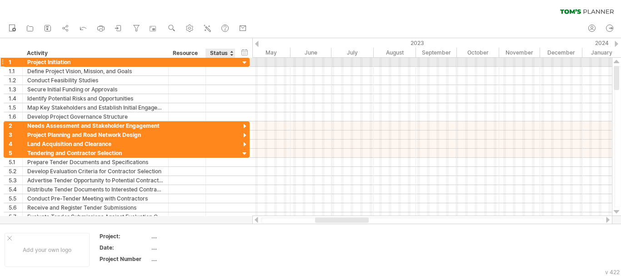
click at [244, 63] on div at bounding box center [245, 63] width 9 height 9
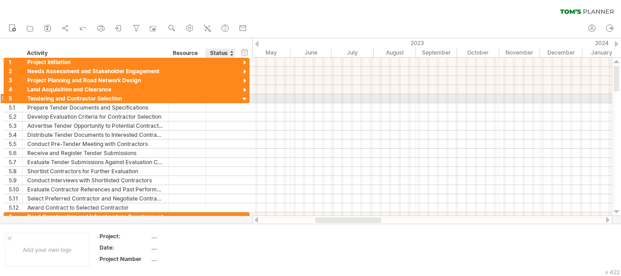
click at [247, 99] on div at bounding box center [245, 99] width 9 height 9
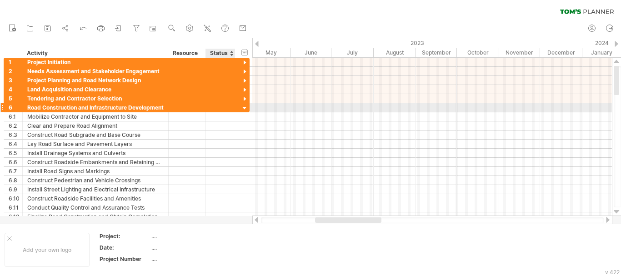
click at [247, 105] on div at bounding box center [245, 108] width 9 height 9
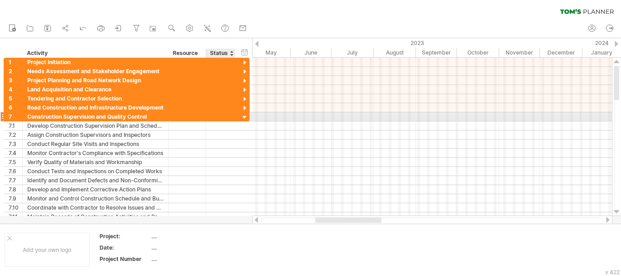
click at [246, 116] on div at bounding box center [245, 117] width 9 height 9
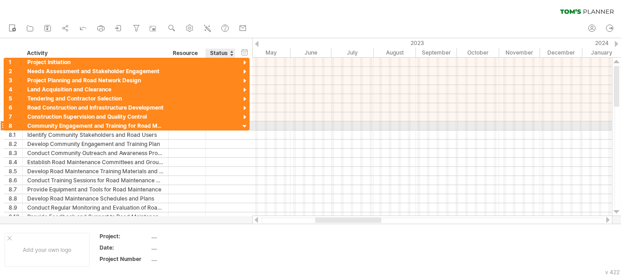
click at [246, 126] on div at bounding box center [245, 126] width 9 height 9
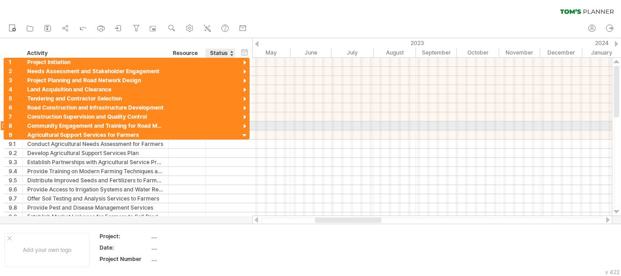
click at [246, 126] on div at bounding box center [245, 126] width 9 height 9
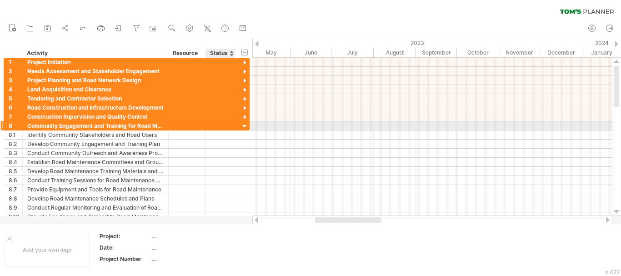
click at [246, 126] on div at bounding box center [245, 126] width 9 height 9
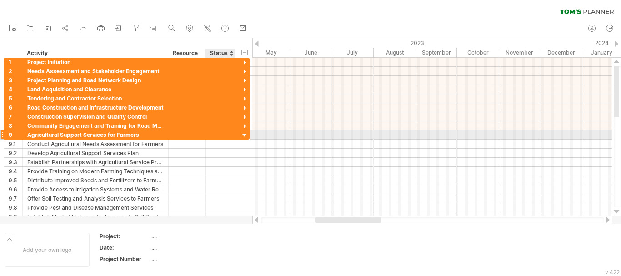
click at [246, 136] on div at bounding box center [245, 135] width 9 height 9
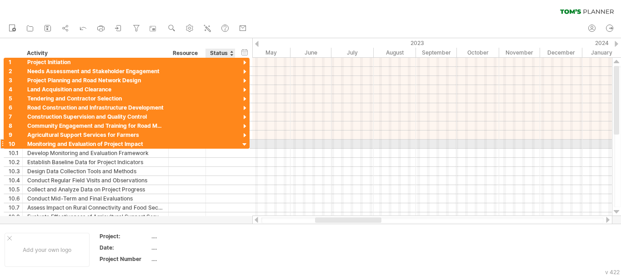
click at [246, 145] on div at bounding box center [245, 145] width 9 height 9
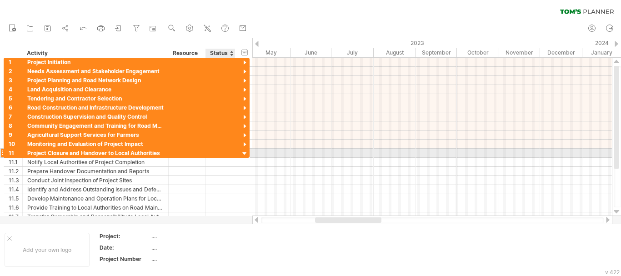
click at [246, 152] on div at bounding box center [245, 154] width 9 height 9
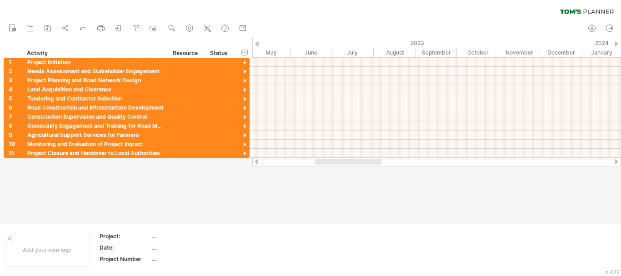
click at [314, 182] on div at bounding box center [310, 131] width 621 height 186
drag, startPoint x: 349, startPoint y: 161, endPoint x: 258, endPoint y: 162, distance: 91.0
click at [258, 162] on div at bounding box center [436, 161] width 369 height 9
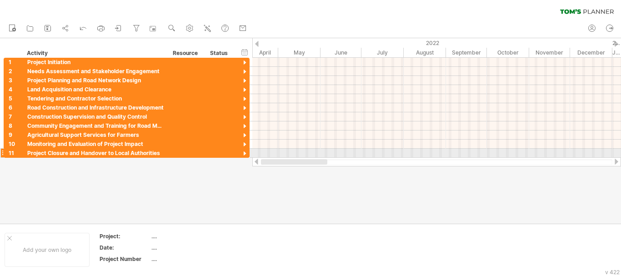
drag, startPoint x: 311, startPoint y: 161, endPoint x: 264, endPoint y: 151, distance: 47.8
click at [264, 151] on div "Trying to reach [DOMAIN_NAME] Connected again... 0% clear filter new 1" at bounding box center [310, 138] width 621 height 276
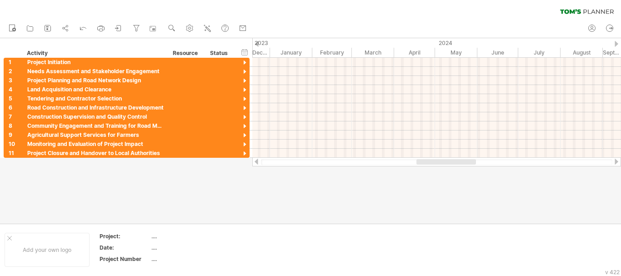
drag, startPoint x: 328, startPoint y: 164, endPoint x: 453, endPoint y: 161, distance: 125.1
click at [453, 161] on div at bounding box center [447, 161] width 60 height 5
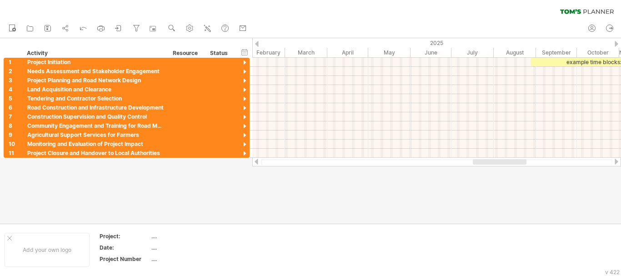
drag, startPoint x: 413, startPoint y: 160, endPoint x: 512, endPoint y: 166, distance: 98.5
click at [512, 166] on div "Trying to reach [DOMAIN_NAME] Connected again... 0% clear filter new 1" at bounding box center [310, 138] width 621 height 276
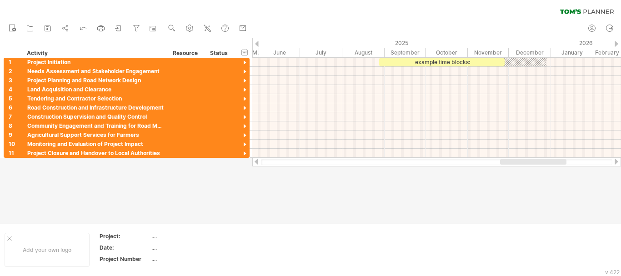
drag, startPoint x: 499, startPoint y: 163, endPoint x: 526, endPoint y: 165, distance: 27.4
click at [526, 165] on div at bounding box center [437, 162] width 352 height 6
click at [443, 57] on div "October" at bounding box center [447, 53] width 42 height 10
click at [446, 64] on div "example time blocks:" at bounding box center [442, 62] width 126 height 9
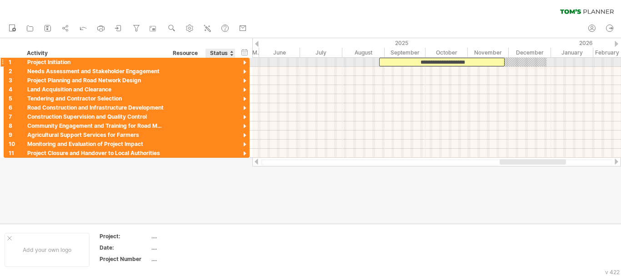
click at [246, 65] on div at bounding box center [245, 63] width 9 height 9
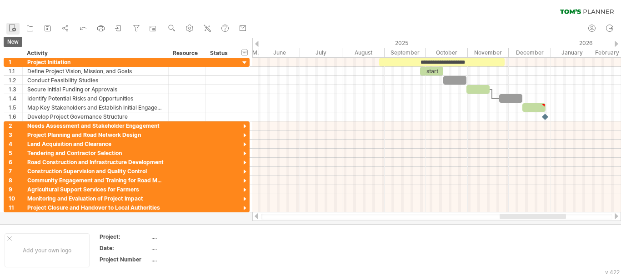
click at [15, 28] on circle at bounding box center [14, 30] width 4 height 4
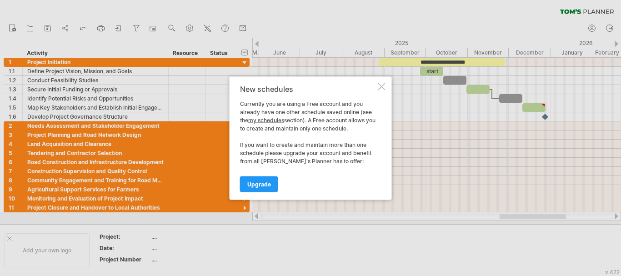
click at [381, 86] on div at bounding box center [381, 86] width 7 height 7
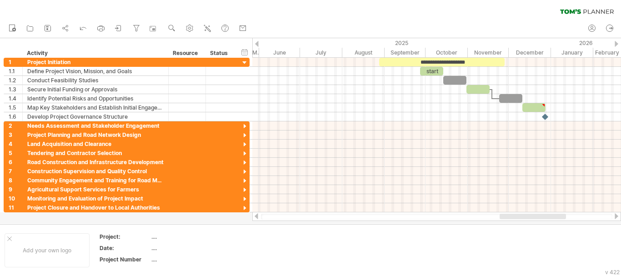
click at [582, 13] on icon at bounding box center [587, 11] width 54 height 5
click at [167, 29] on link "zoom" at bounding box center [172, 29] width 13 height 12
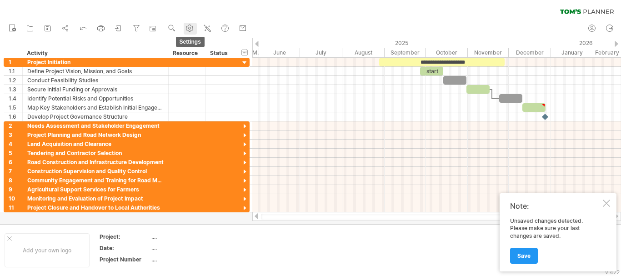
click at [187, 30] on use at bounding box center [189, 28] width 9 height 9
select select "*"
select select "**"
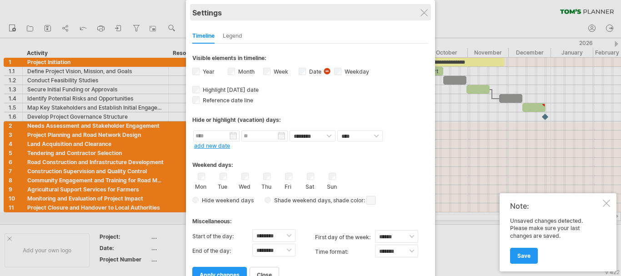
click at [429, 13] on div "Settings" at bounding box center [310, 12] width 237 height 16
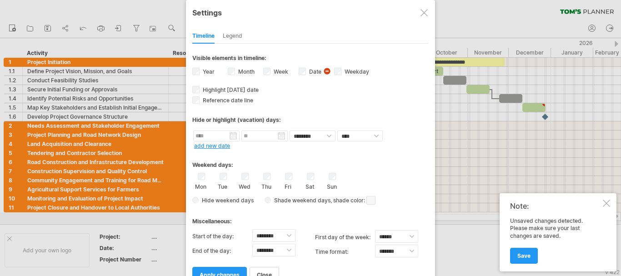
click at [422, 11] on div at bounding box center [424, 12] width 7 height 7
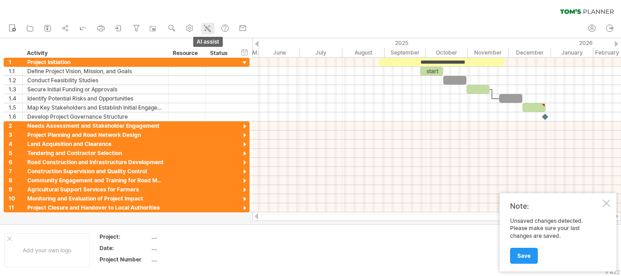
click at [207, 30] on icon at bounding box center [207, 28] width 9 height 9
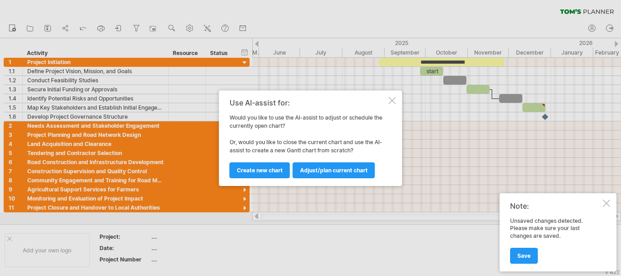
click at [390, 99] on div at bounding box center [392, 100] width 7 height 7
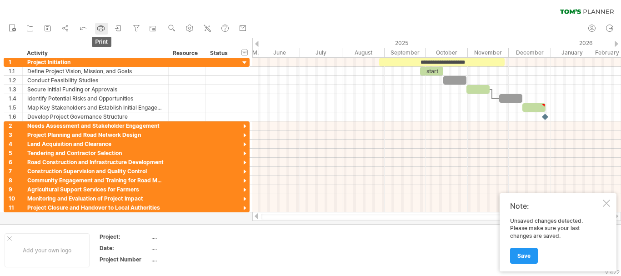
click at [98, 29] on icon at bounding box center [101, 29] width 7 height 4
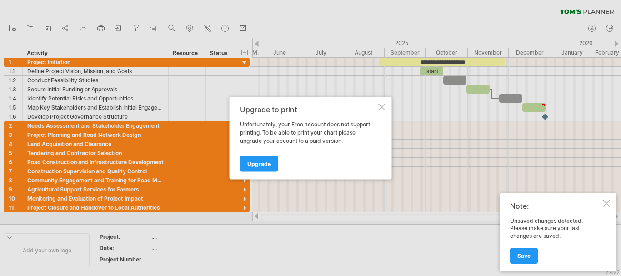
click at [383, 107] on div at bounding box center [381, 106] width 7 height 7
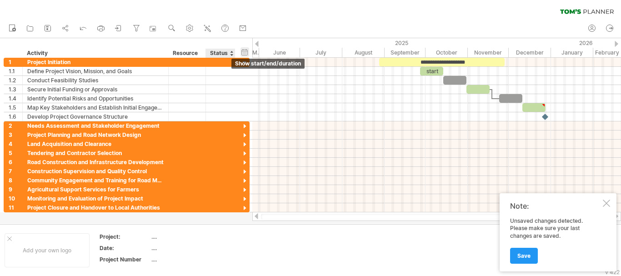
click at [245, 53] on div "hide start/end/duration show start/end/duration" at bounding box center [245, 52] width 9 height 10
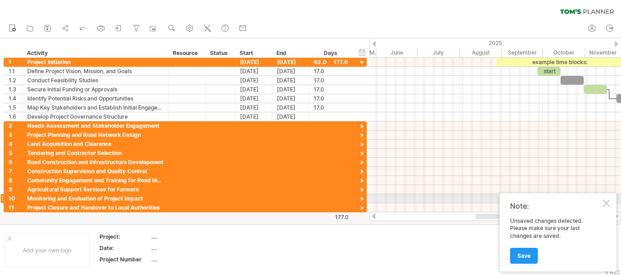
click at [608, 202] on div at bounding box center [606, 203] width 7 height 7
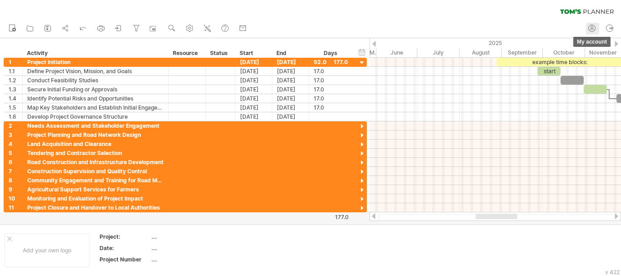
click at [589, 27] on circle at bounding box center [592, 28] width 7 height 7
type input "**********"
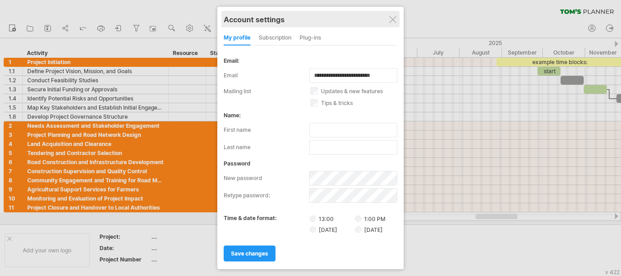
click at [393, 15] on div "Account settings" at bounding box center [311, 19] width 174 height 16
click at [393, 20] on div at bounding box center [392, 19] width 7 height 7
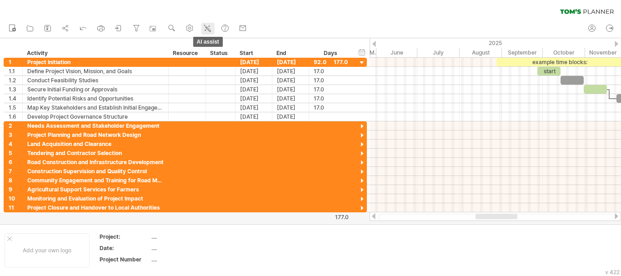
click at [204, 24] on icon at bounding box center [207, 28] width 9 height 9
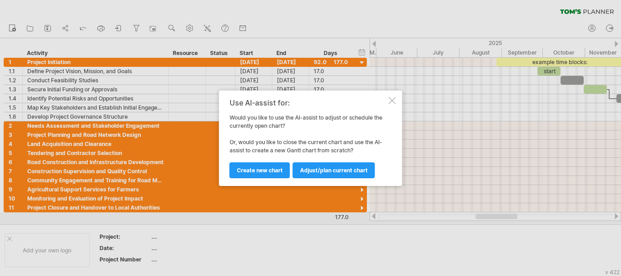
click at [395, 102] on div at bounding box center [392, 100] width 7 height 7
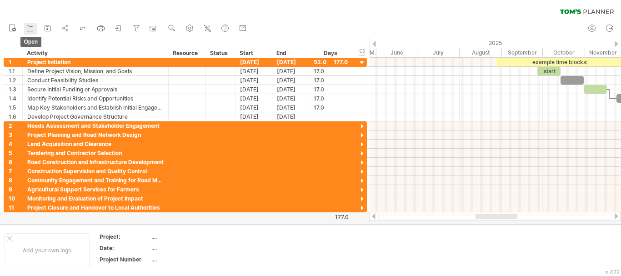
click at [32, 29] on icon at bounding box center [29, 28] width 9 height 9
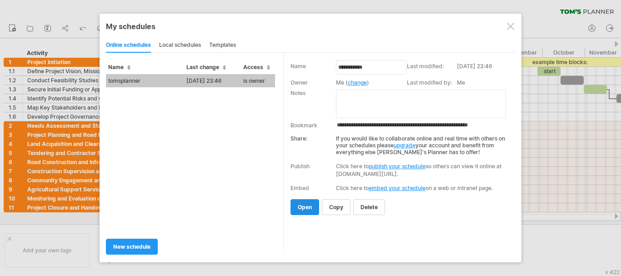
click at [308, 211] on link "open" at bounding box center [305, 207] width 29 height 16
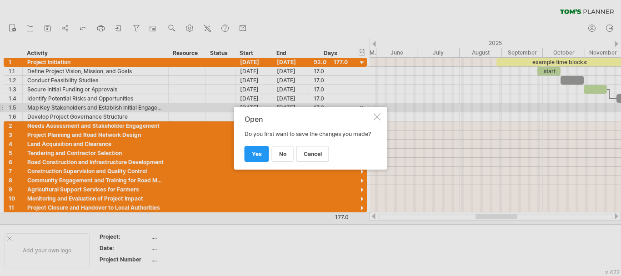
click at [375, 113] on div at bounding box center [377, 116] width 7 height 7
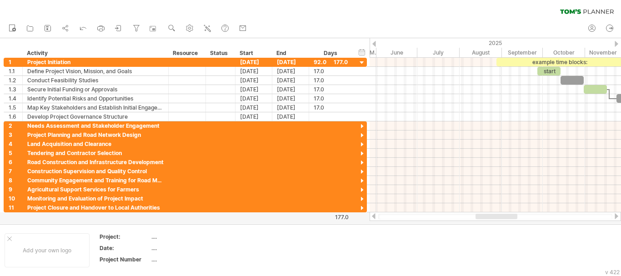
click at [588, 8] on div "clear filter reapply filter" at bounding box center [310, 9] width 621 height 19
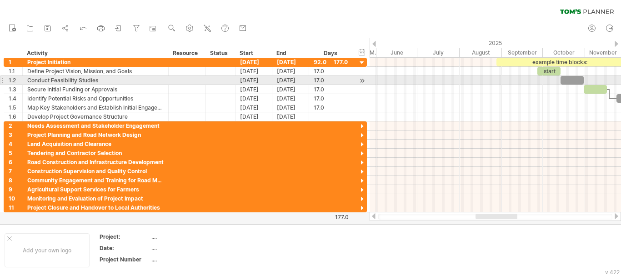
click at [569, 81] on div at bounding box center [572, 80] width 23 height 9
click at [586, 79] on span at bounding box center [588, 80] width 4 height 9
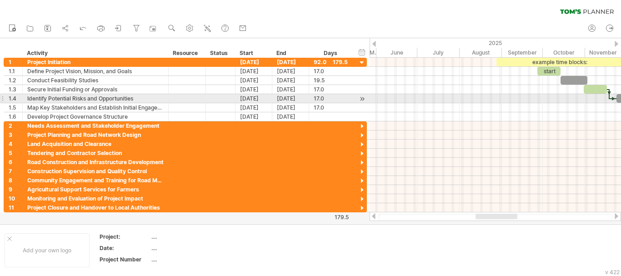
click at [610, 97] on div at bounding box center [609, 94] width 3 height 10
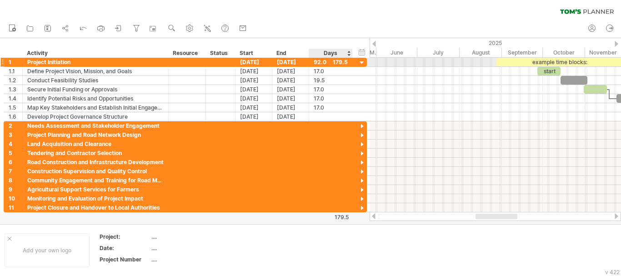
click at [361, 61] on div at bounding box center [362, 63] width 9 height 9
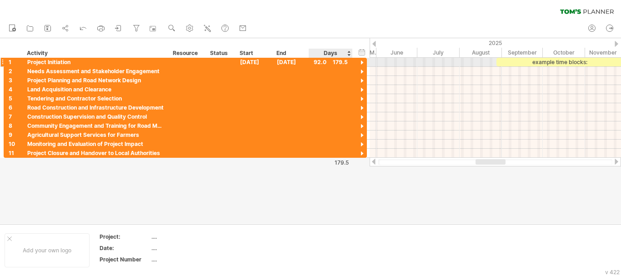
click at [361, 61] on div at bounding box center [362, 63] width 9 height 9
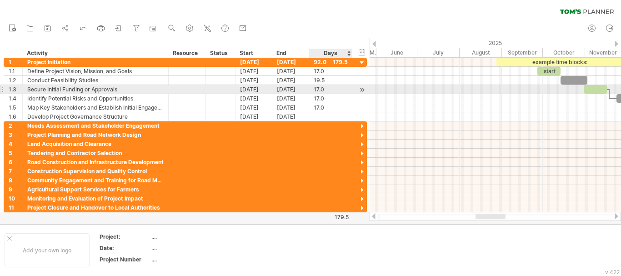
click at [362, 91] on div at bounding box center [362, 90] width 9 height 10
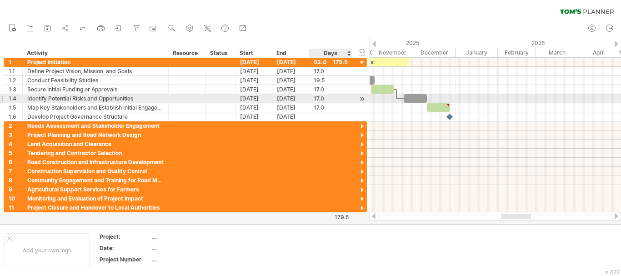
click at [362, 98] on div at bounding box center [362, 99] width 9 height 10
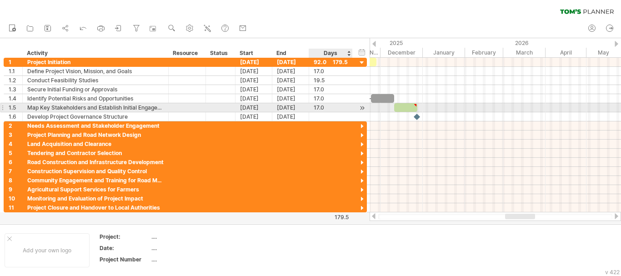
click at [362, 108] on div at bounding box center [362, 108] width 9 height 10
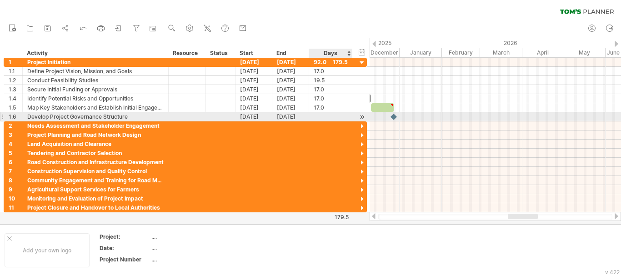
click at [365, 116] on div at bounding box center [362, 117] width 9 height 10
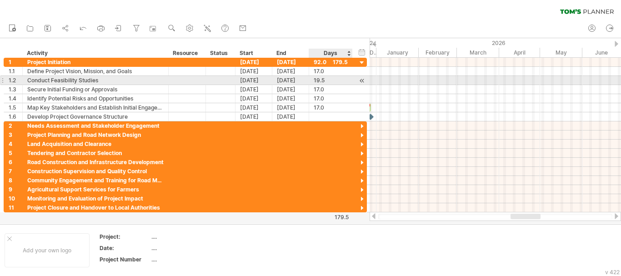
click at [362, 84] on div at bounding box center [362, 81] width 9 height 10
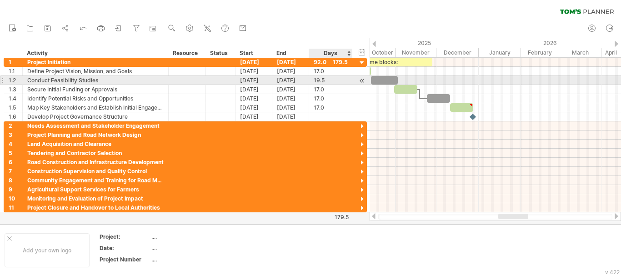
click at [362, 84] on div at bounding box center [362, 81] width 9 height 10
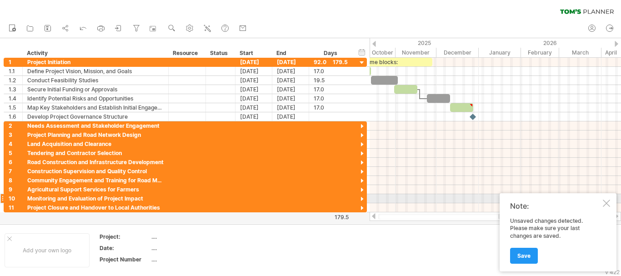
click at [607, 202] on div at bounding box center [606, 203] width 7 height 7
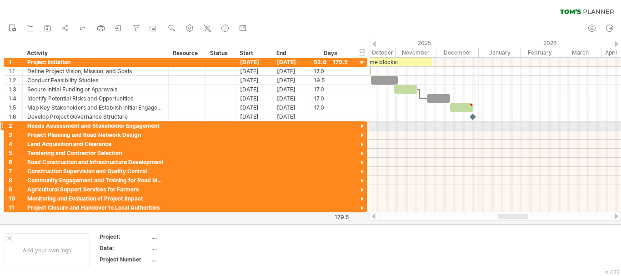
click at [363, 124] on div at bounding box center [362, 126] width 9 height 9
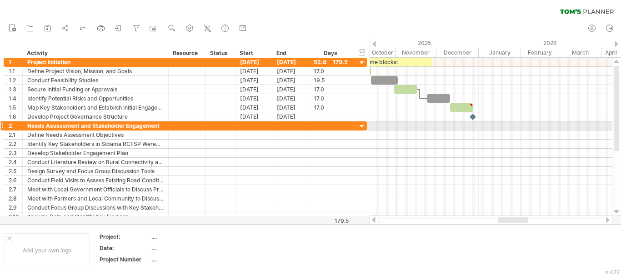
click at [363, 124] on div at bounding box center [362, 126] width 9 height 9
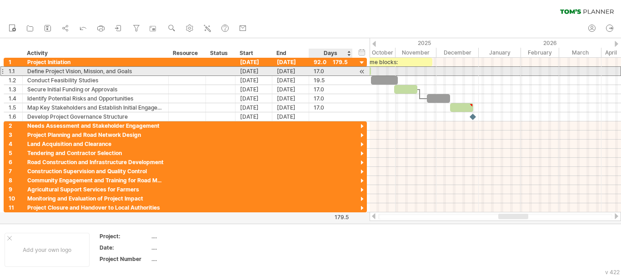
click at [320, 71] on div "17.0" at bounding box center [331, 71] width 34 height 9
type input "**"
click at [358, 70] on div at bounding box center [362, 72] width 9 height 10
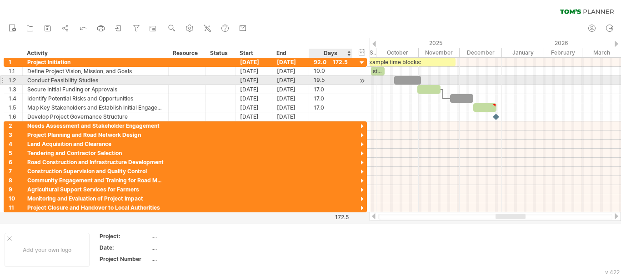
click at [344, 80] on div "19.5" at bounding box center [331, 80] width 34 height 9
type input "*"
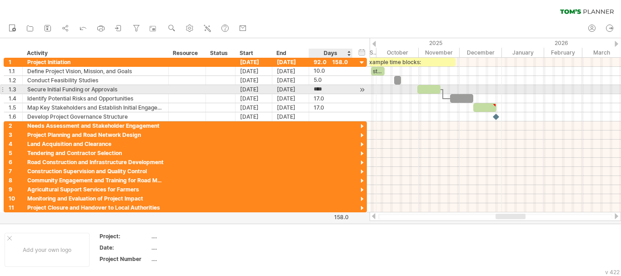
type input "*"
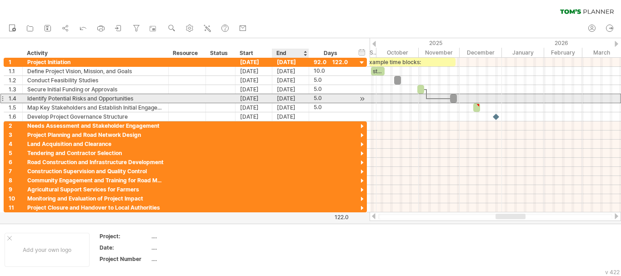
scroll to position [0, 0]
click at [286, 98] on div "[DATE]" at bounding box center [290, 98] width 37 height 9
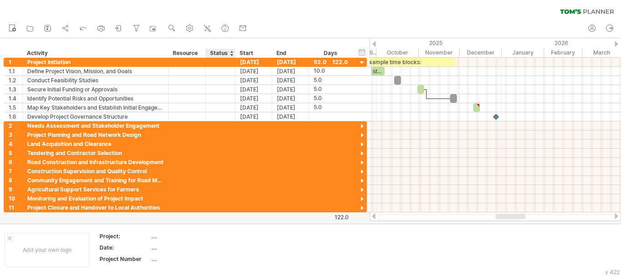
click at [222, 51] on div "Status" at bounding box center [220, 53] width 20 height 9
click at [231, 54] on div at bounding box center [232, 53] width 4 height 9
click at [191, 51] on div "Resource" at bounding box center [187, 53] width 28 height 9
click at [191, 51] on input "********" at bounding box center [187, 53] width 28 height 9
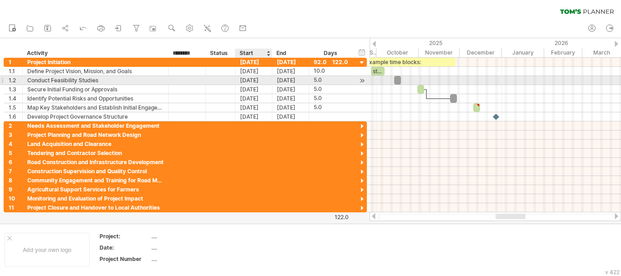
click at [249, 82] on div "[DATE]" at bounding box center [254, 80] width 37 height 9
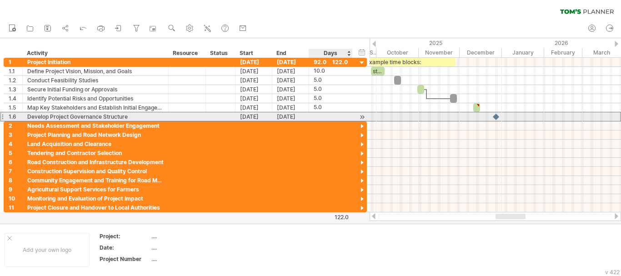
click at [345, 114] on div at bounding box center [331, 116] width 34 height 9
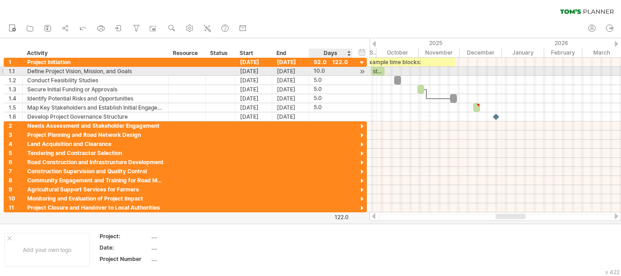
click at [359, 69] on div at bounding box center [362, 72] width 9 height 10
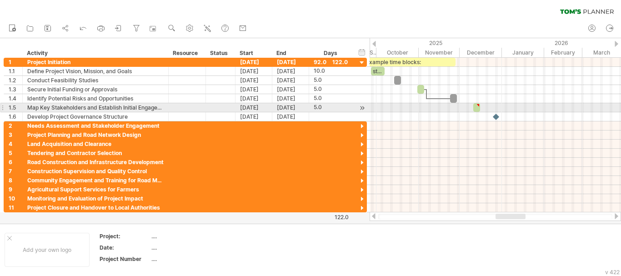
type textarea "**********"
drag, startPoint x: 473, startPoint y: 109, endPoint x: 456, endPoint y: 107, distance: 17.0
click at [456, 107] on span at bounding box center [457, 107] width 4 height 9
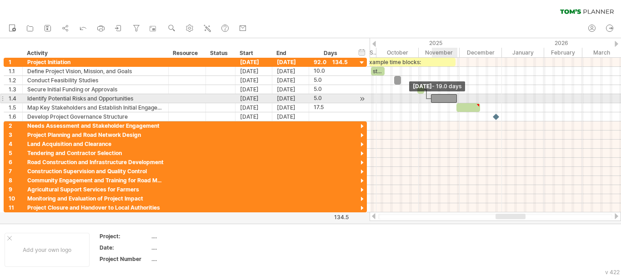
drag, startPoint x: 449, startPoint y: 98, endPoint x: 430, endPoint y: 99, distance: 19.1
click at [430, 99] on span at bounding box center [431, 98] width 4 height 9
click at [426, 98] on div at bounding box center [426, 94] width 3 height 10
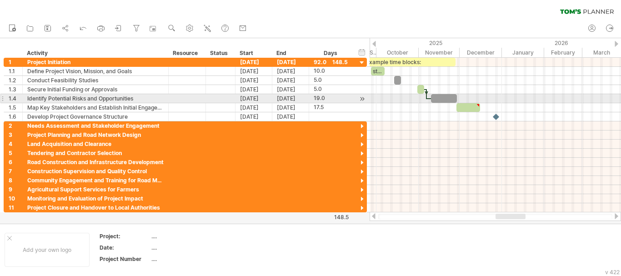
click at [426, 98] on div at bounding box center [426, 94] width 3 height 10
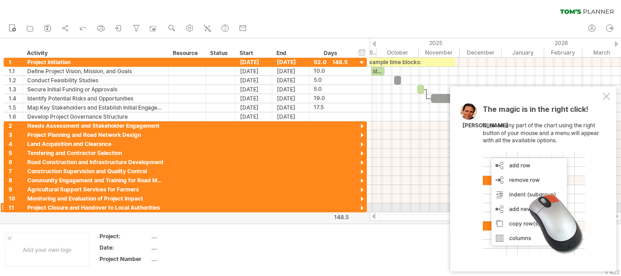
click at [544, 208] on div at bounding box center [534, 203] width 102 height 102
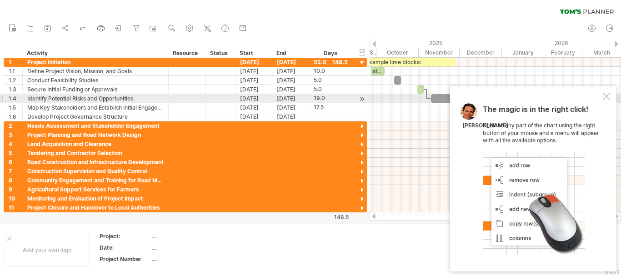
click at [607, 96] on div at bounding box center [606, 96] width 7 height 7
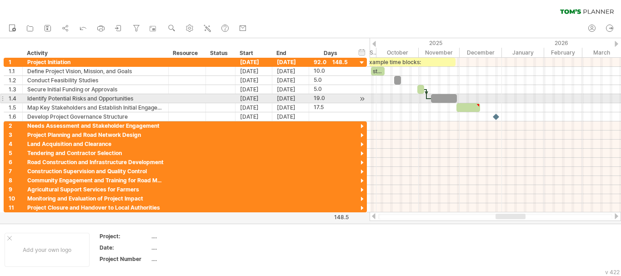
click at [429, 99] on div at bounding box center [429, 98] width 4 height 3
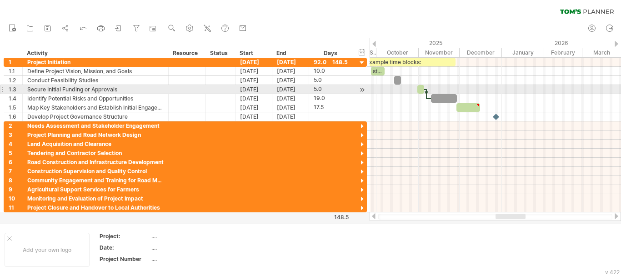
click at [427, 94] on div at bounding box center [426, 94] width 3 height 10
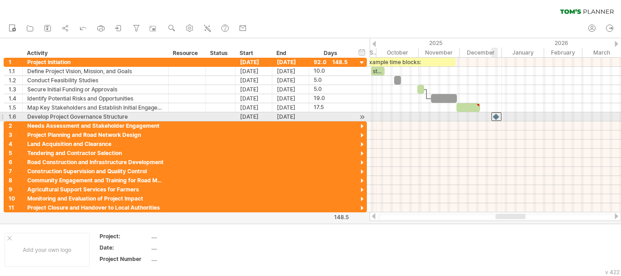
click at [494, 116] on div at bounding box center [497, 116] width 10 height 9
drag, startPoint x: 494, startPoint y: 117, endPoint x: 474, endPoint y: 119, distance: 20.1
click at [474, 119] on div at bounding box center [477, 116] width 10 height 9
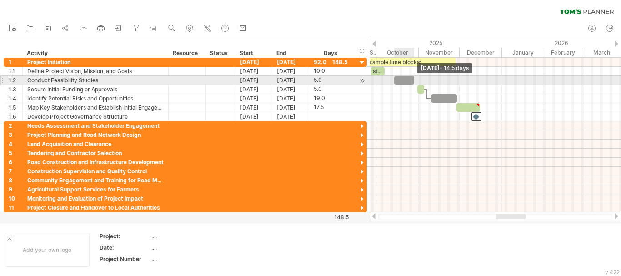
drag, startPoint x: 403, startPoint y: 79, endPoint x: 416, endPoint y: 80, distance: 12.7
click at [416, 80] on span at bounding box center [415, 80] width 4 height 9
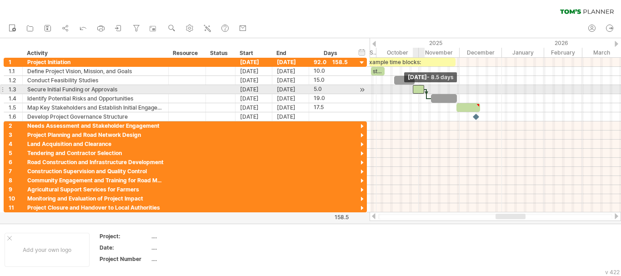
drag, startPoint x: 418, startPoint y: 91, endPoint x: 413, endPoint y: 86, distance: 6.8
click at [413, 86] on span at bounding box center [413, 89] width 4 height 9
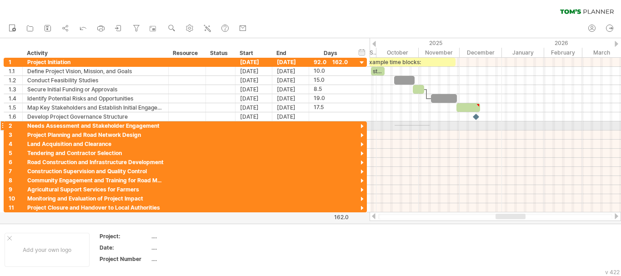
drag, startPoint x: 395, startPoint y: 126, endPoint x: 430, endPoint y: 125, distance: 35.0
click at [430, 125] on div at bounding box center [496, 125] width 252 height 9
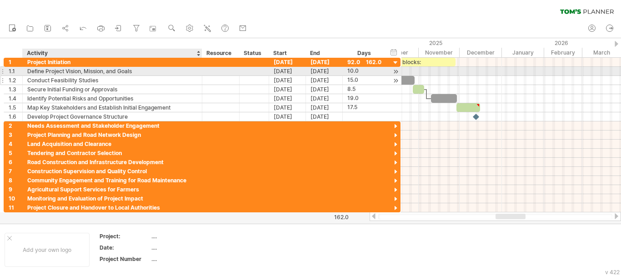
drag, startPoint x: 168, startPoint y: 67, endPoint x: 201, endPoint y: 76, distance: 34.8
click at [201, 76] on div "**********" at bounding box center [202, 90] width 397 height 64
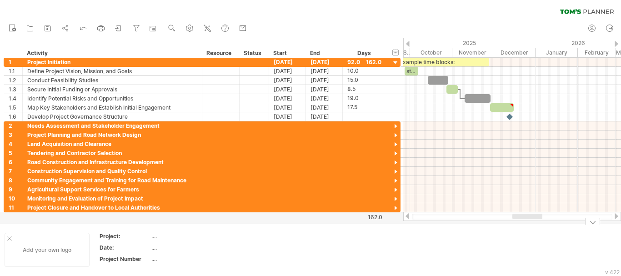
click at [58, 253] on div "Add your own logo" at bounding box center [47, 250] width 85 height 34
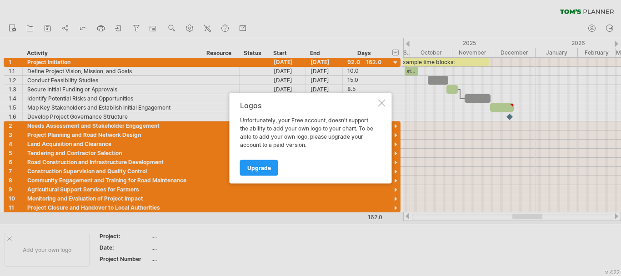
click at [385, 103] on div at bounding box center [381, 102] width 7 height 7
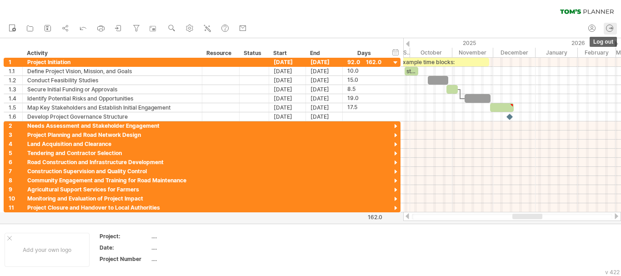
click at [610, 31] on circle at bounding box center [610, 28] width 7 height 7
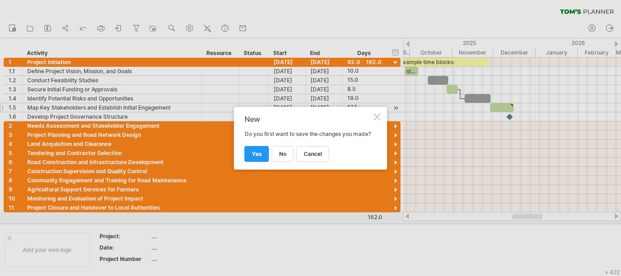
click at [378, 113] on div at bounding box center [377, 116] width 7 height 7
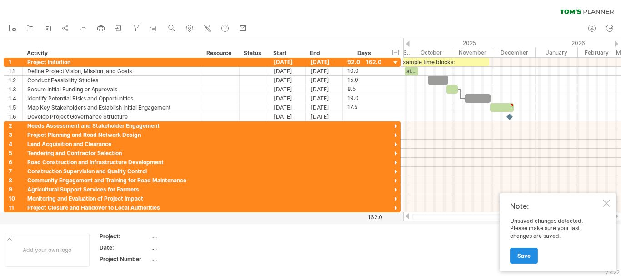
click at [516, 255] on link "Save" at bounding box center [524, 256] width 28 height 16
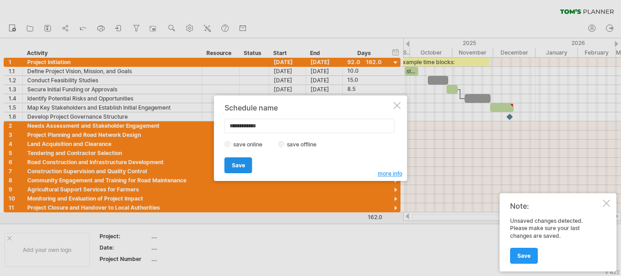
click at [233, 165] on span "Save" at bounding box center [238, 165] width 13 height 7
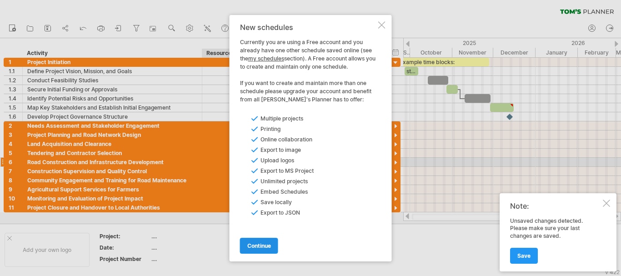
click at [259, 244] on span "continue" at bounding box center [259, 245] width 24 height 7
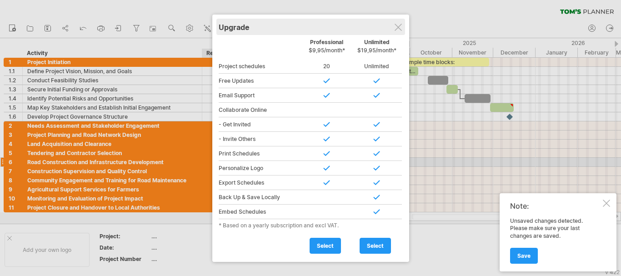
click at [403, 24] on div "Upgrade" at bounding box center [311, 27] width 184 height 16
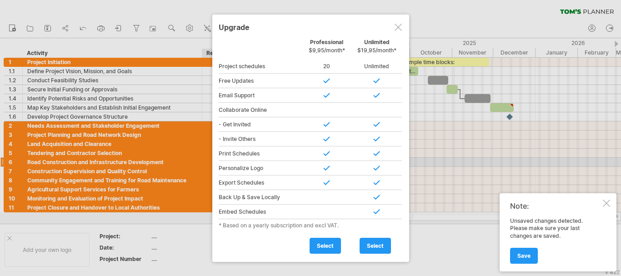
click at [451, 108] on div at bounding box center [310, 138] width 621 height 276
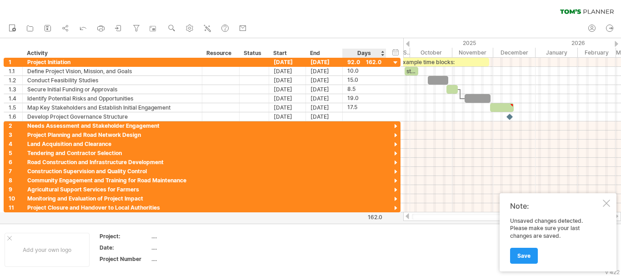
click at [373, 217] on div "162.0" at bounding box center [362, 217] width 39 height 7
click at [395, 123] on div at bounding box center [396, 126] width 9 height 9
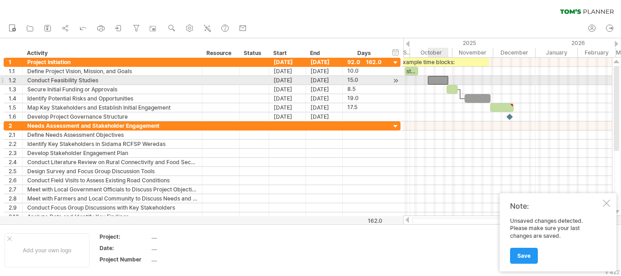
click at [445, 80] on div at bounding box center [438, 80] width 20 height 9
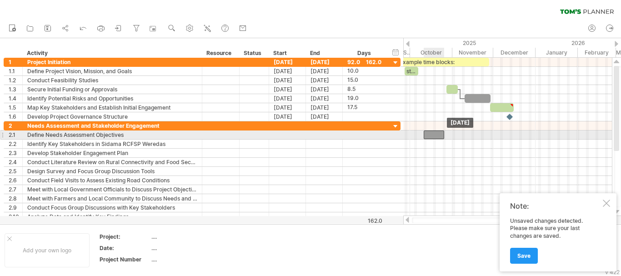
drag, startPoint x: 433, startPoint y: 79, endPoint x: 429, endPoint y: 136, distance: 57.9
click at [429, 132] on div at bounding box center [434, 135] width 20 height 9
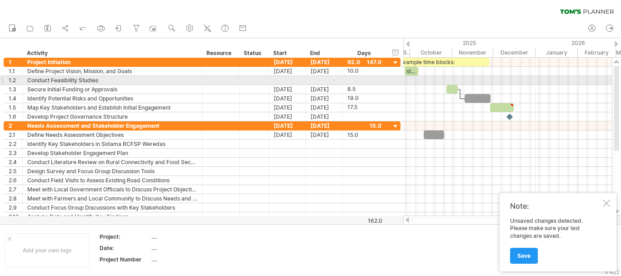
click at [427, 79] on div at bounding box center [507, 80] width 209 height 9
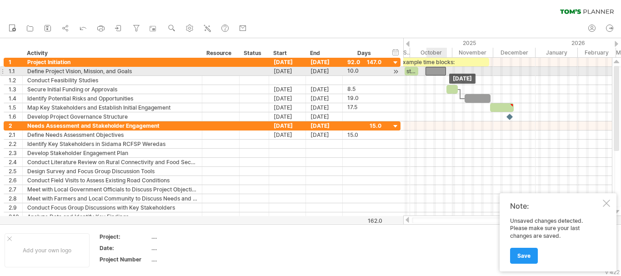
drag, startPoint x: 431, startPoint y: 136, endPoint x: 433, endPoint y: 75, distance: 60.5
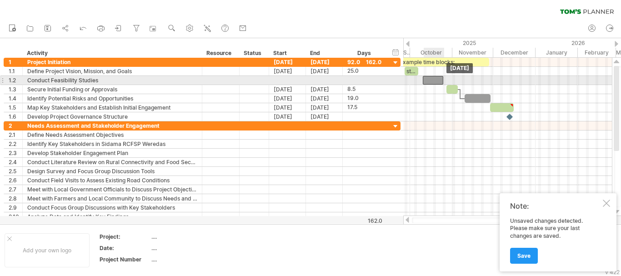
drag, startPoint x: 430, startPoint y: 70, endPoint x: 428, endPoint y: 81, distance: 10.8
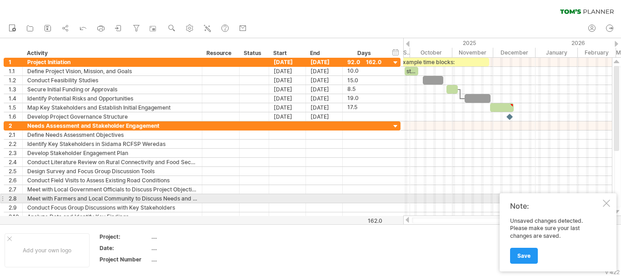
click at [605, 202] on div at bounding box center [606, 203] width 7 height 7
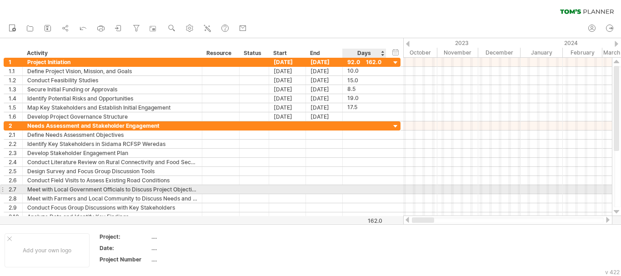
drag, startPoint x: 528, startPoint y: 218, endPoint x: 372, endPoint y: 187, distance: 159.5
click at [372, 187] on div "Trying to reach [DOMAIN_NAME] Connected again... 0% loading... clear filter" at bounding box center [310, 138] width 621 height 276
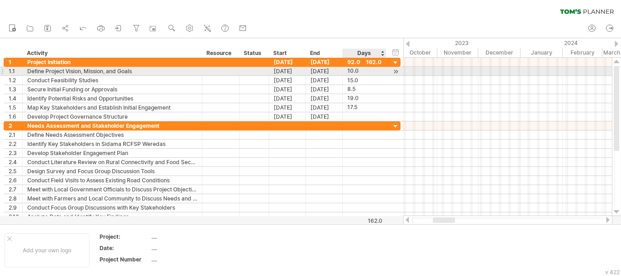
click at [398, 76] on div at bounding box center [396, 72] width 9 height 10
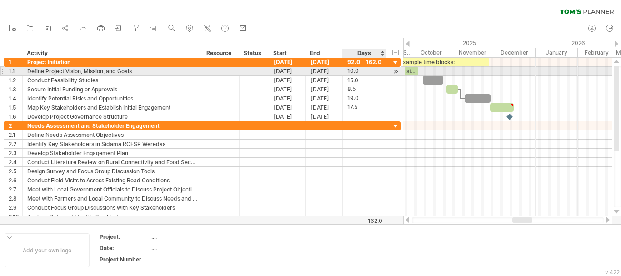
click at [398, 75] on div at bounding box center [396, 72] width 9 height 10
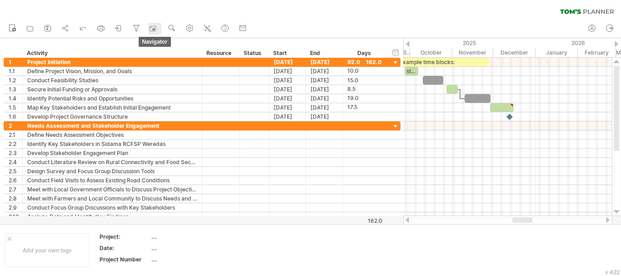
click at [157, 28] on div at bounding box center [154, 28] width 9 height 9
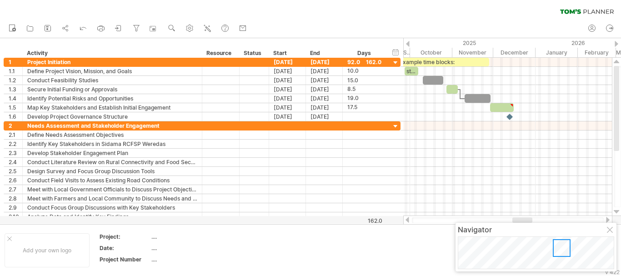
click at [556, 240] on div at bounding box center [562, 248] width 18 height 18
click at [607, 230] on div at bounding box center [610, 230] width 7 height 7
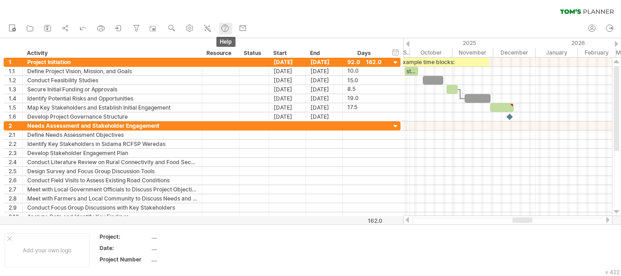
click at [221, 26] on link "help" at bounding box center [225, 29] width 13 height 12
